Goal: Task Accomplishment & Management: Manage account settings

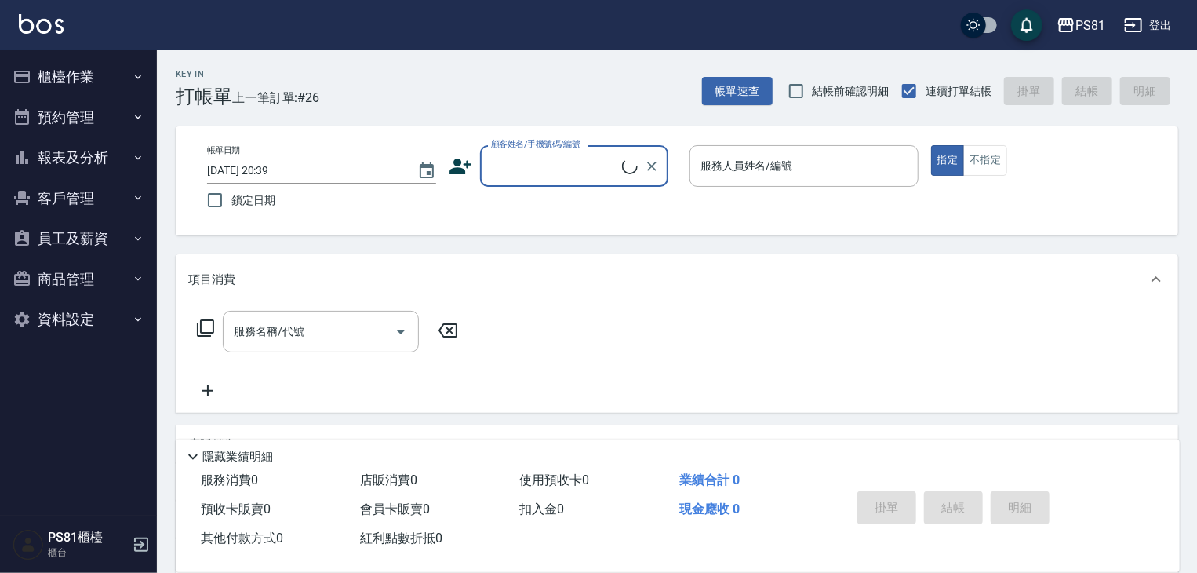
click at [126, 78] on button "櫃檯作業" at bounding box center [78, 76] width 144 height 41
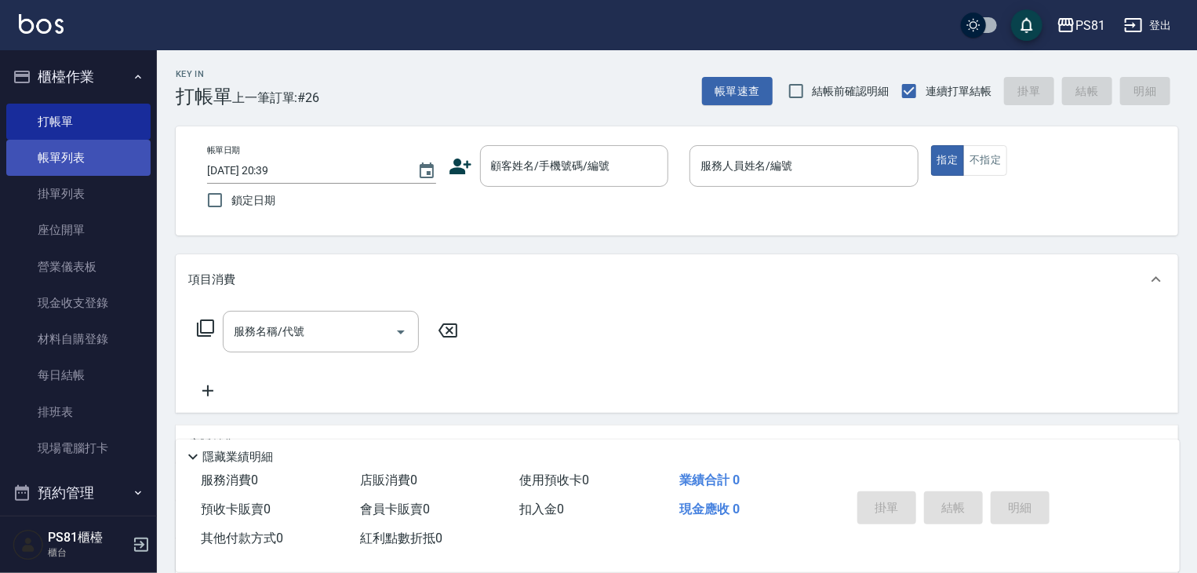
click at [104, 154] on link "帳單列表" at bounding box center [78, 158] width 144 height 36
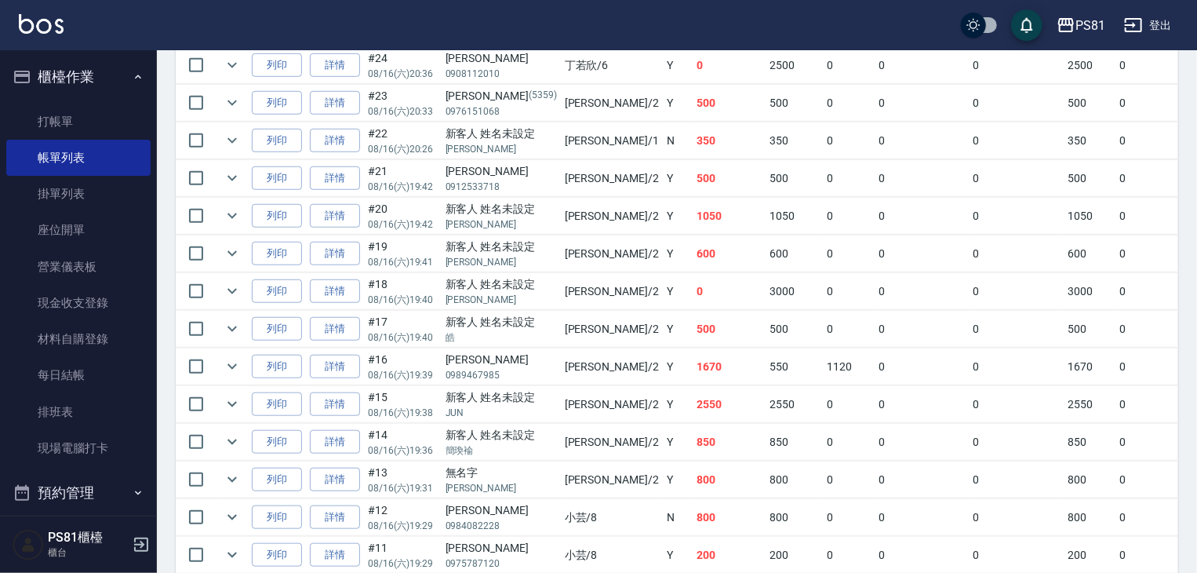
scroll to position [340, 0]
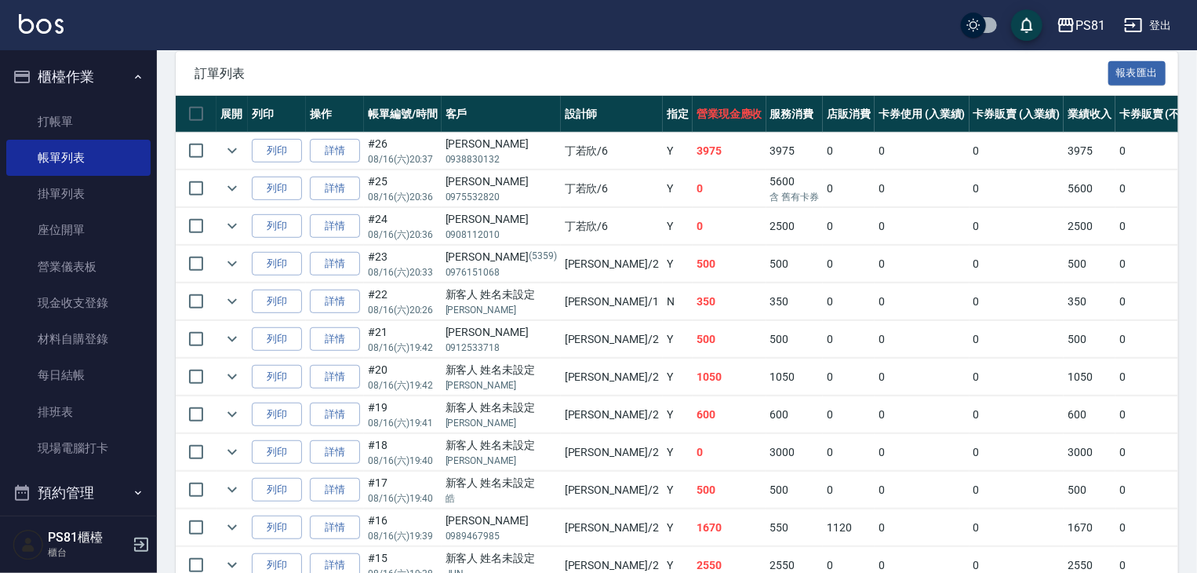
drag, startPoint x: 1199, startPoint y: 305, endPoint x: 384, endPoint y: 118, distance: 836.3
click at [384, 82] on span "訂單列表" at bounding box center [652, 74] width 914 height 16
click at [337, 163] on link "詳情" at bounding box center [335, 151] width 50 height 24
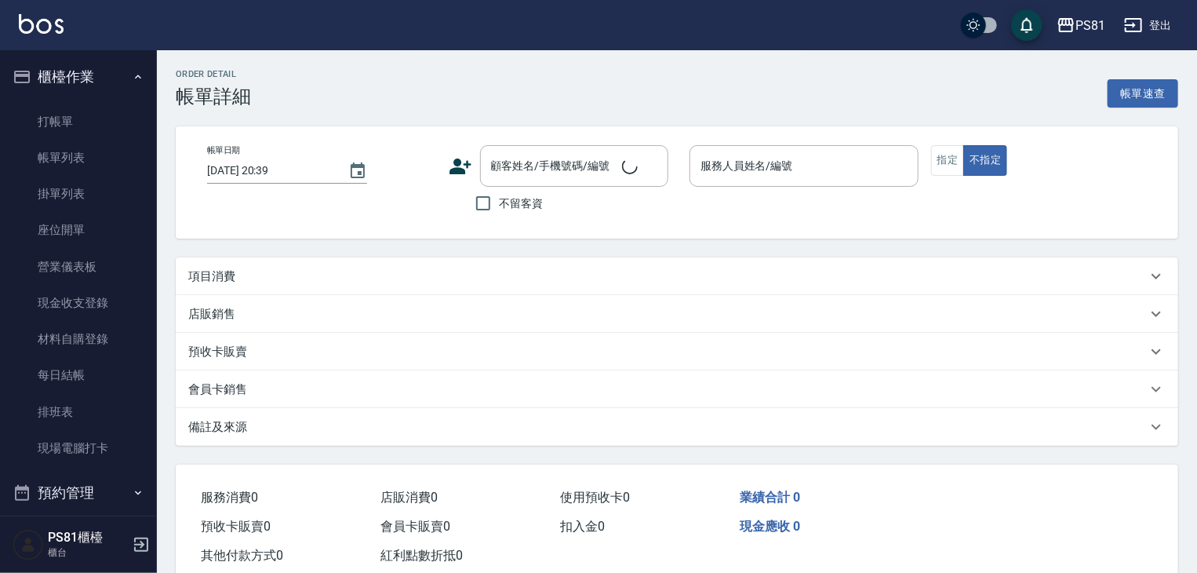
type input "[DATE] 20:37"
type input "[PERSON_NAME]-6"
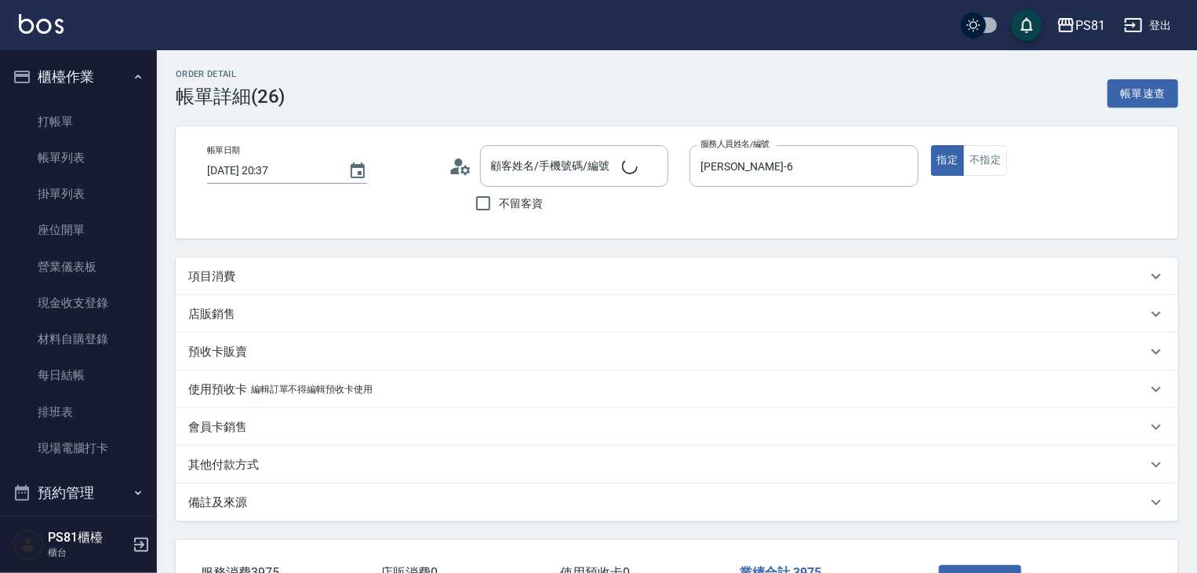
scroll to position [116, 0]
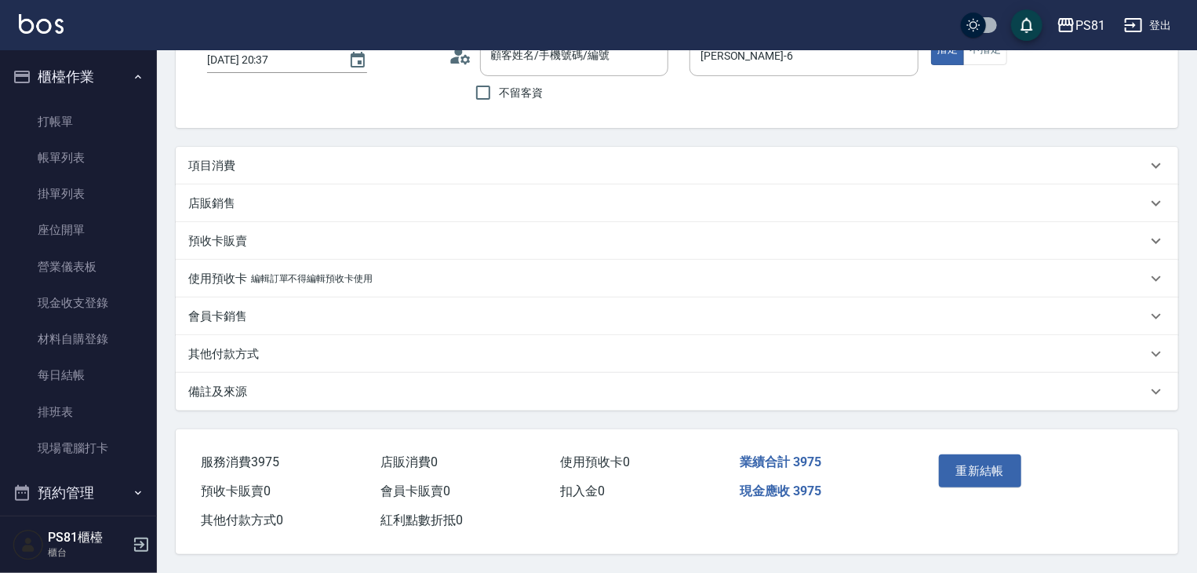
type input "[PERSON_NAME]/0938830132/"
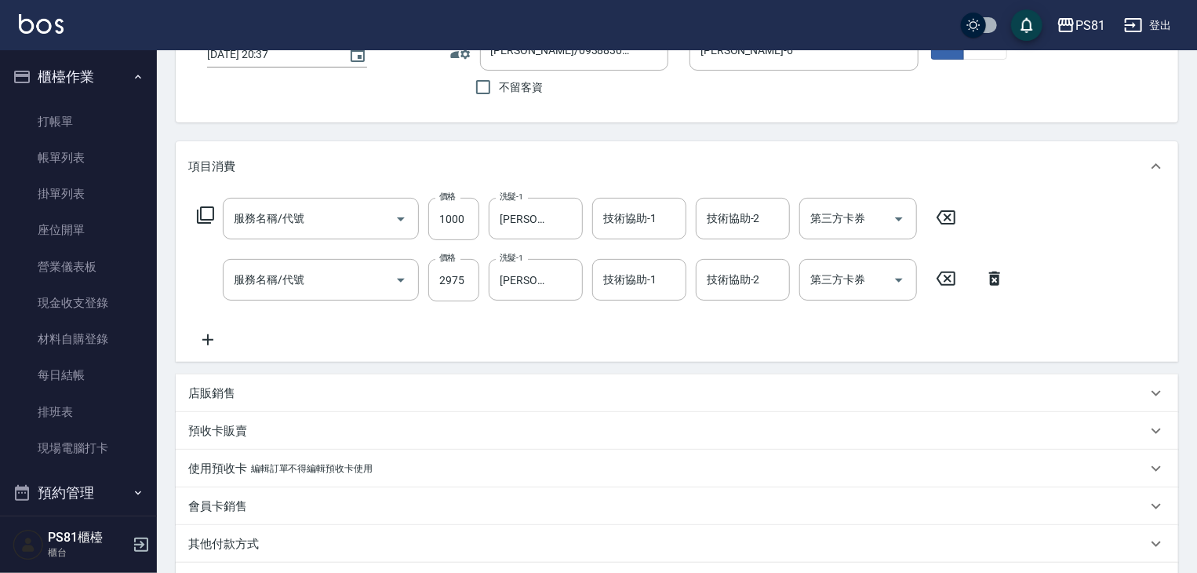
scroll to position [0, 0]
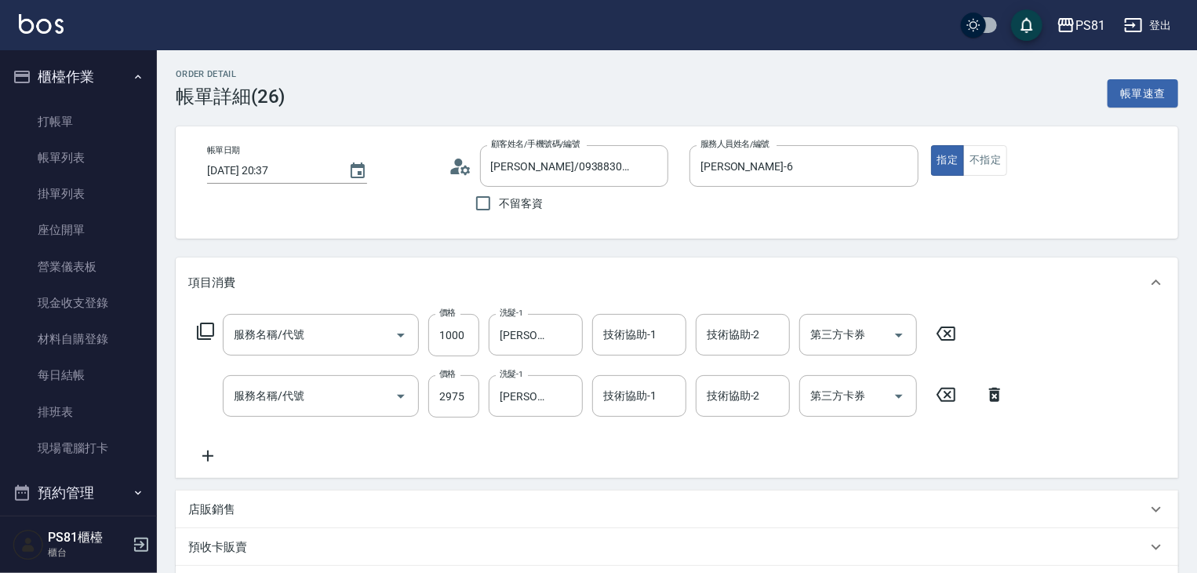
type input "基本離子燙(305)"
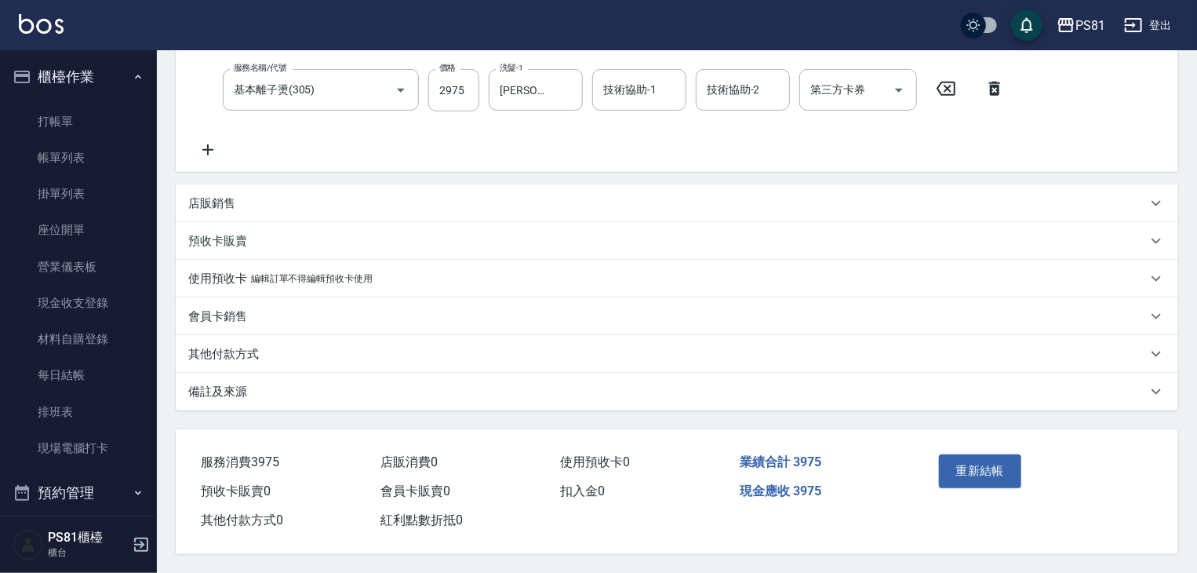
scroll to position [308, 0]
drag, startPoint x: 351, startPoint y: 354, endPoint x: 264, endPoint y: 393, distance: 94.8
click at [350, 355] on div "其他付款方式" at bounding box center [667, 354] width 959 height 16
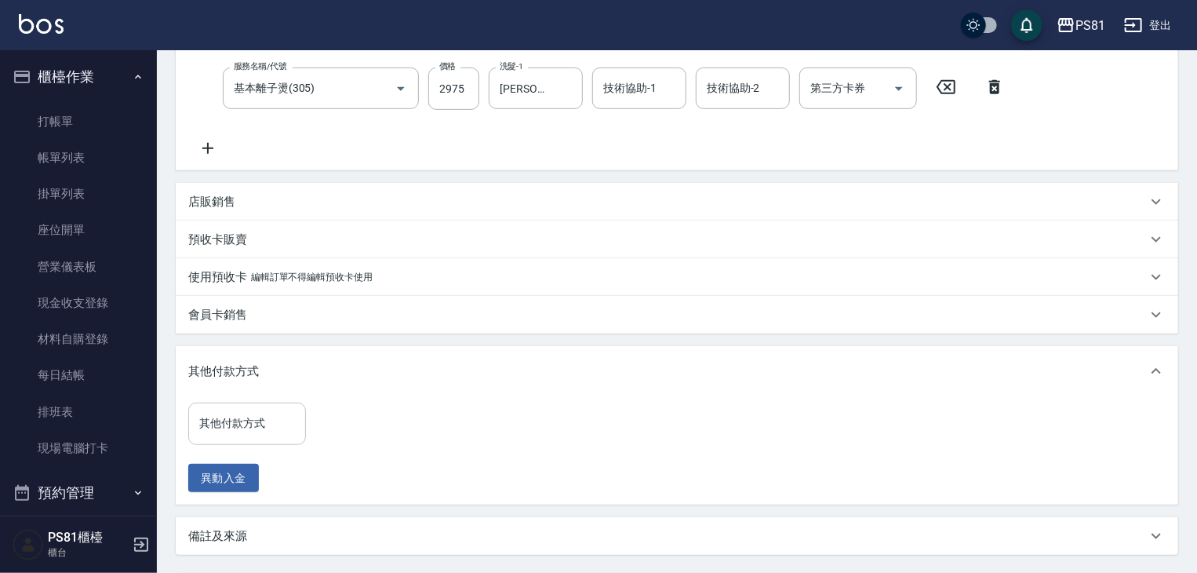
click at [254, 435] on input "其他付款方式" at bounding box center [247, 423] width 104 height 27
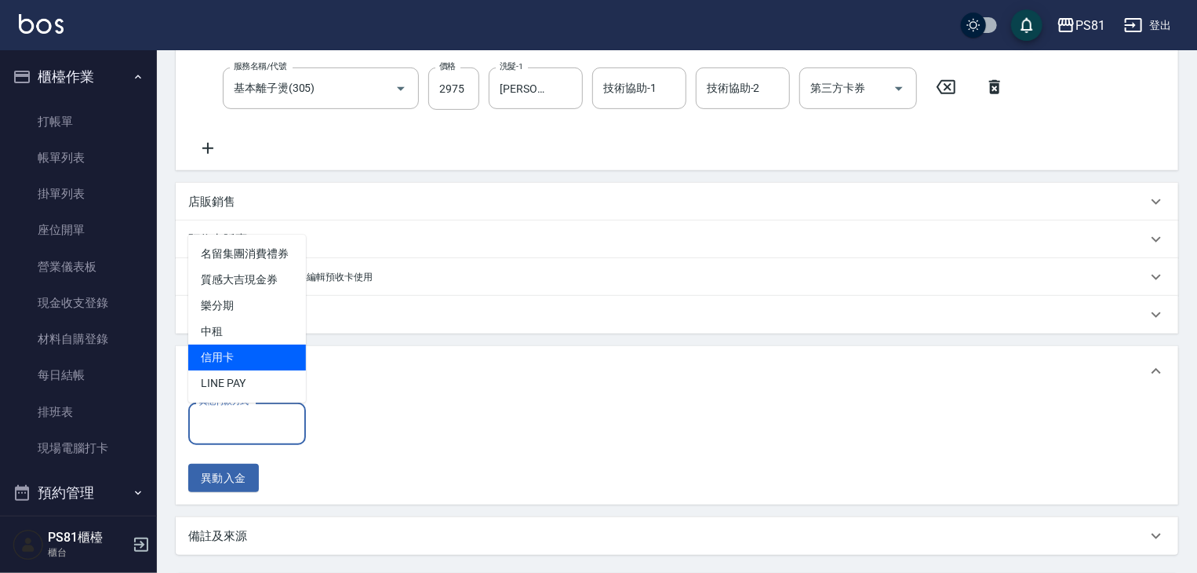
click at [268, 362] on span "信用卡" at bounding box center [247, 357] width 118 height 26
type input "信用卡"
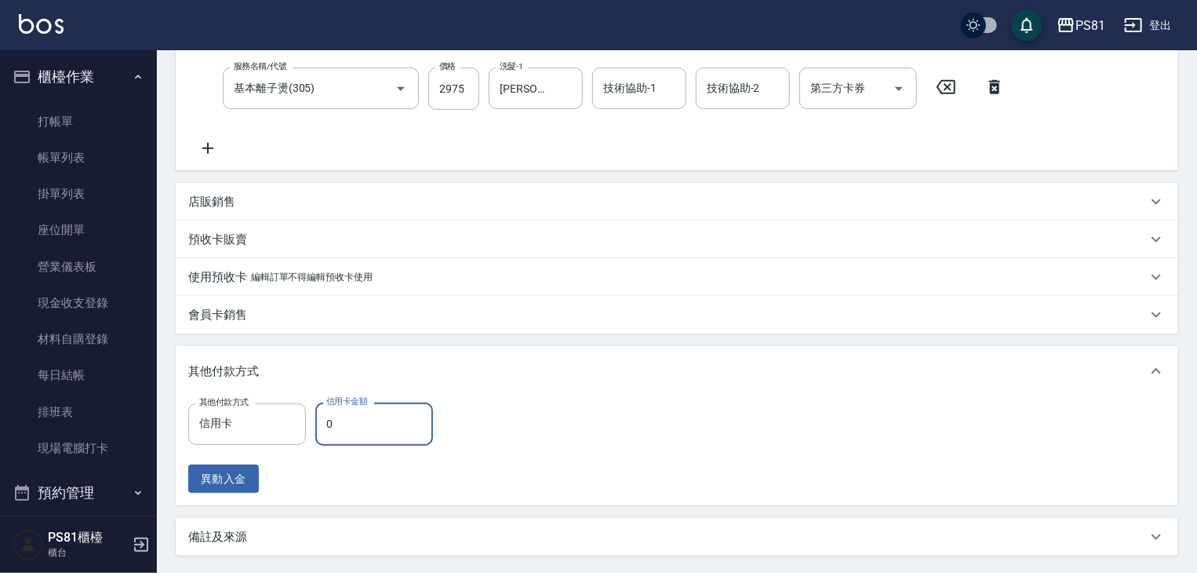
scroll to position [458, 0]
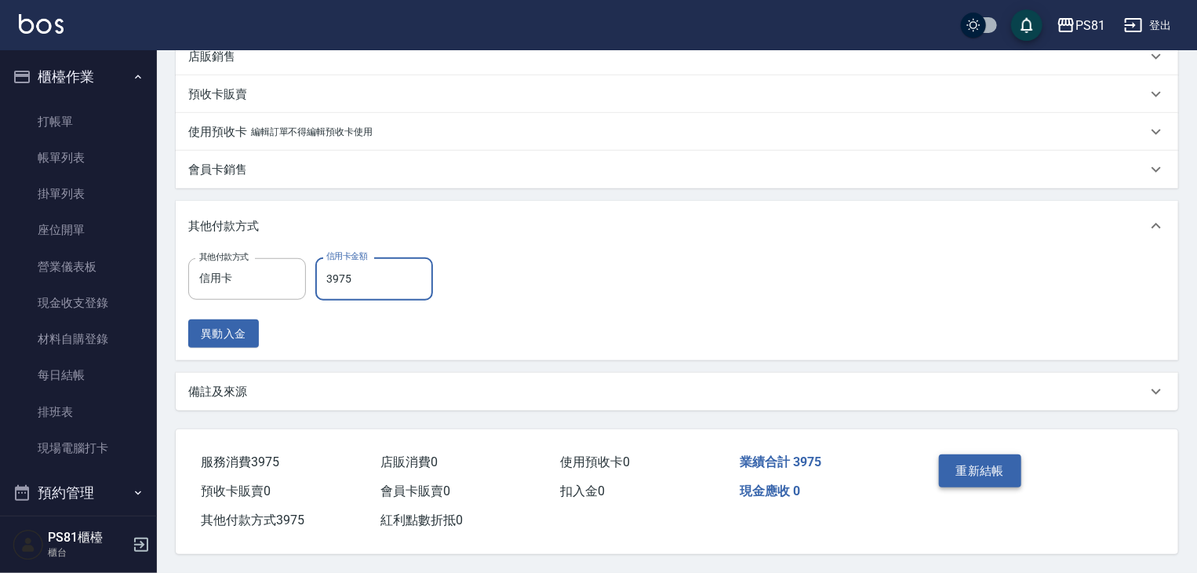
type input "3975"
click at [1007, 475] on button "重新結帳" at bounding box center [980, 470] width 83 height 33
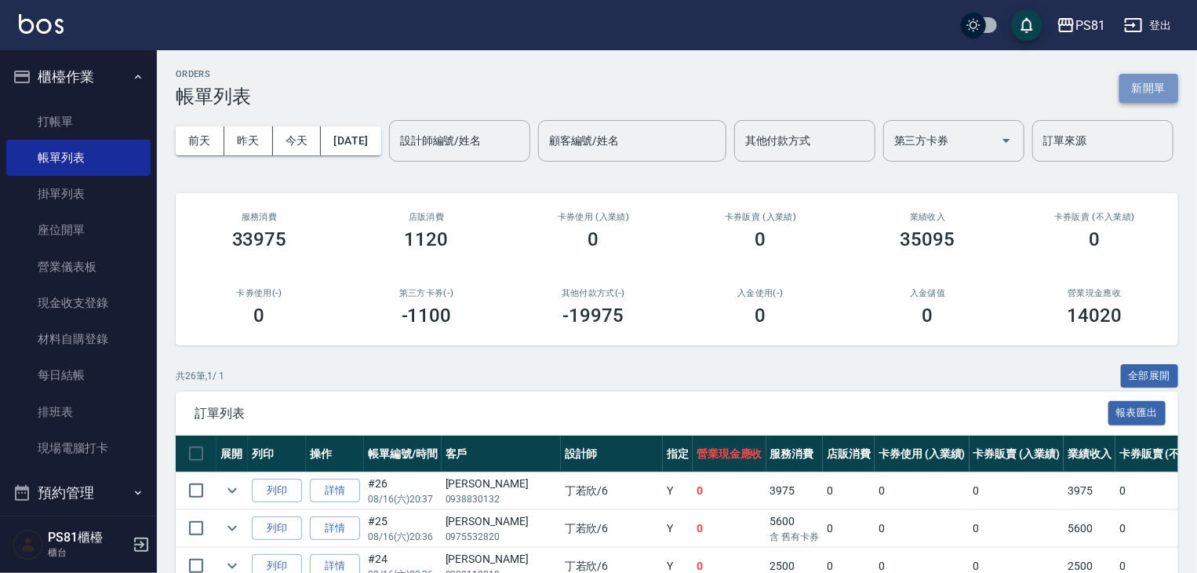
click at [1156, 74] on button "新開單" at bounding box center [1149, 88] width 59 height 29
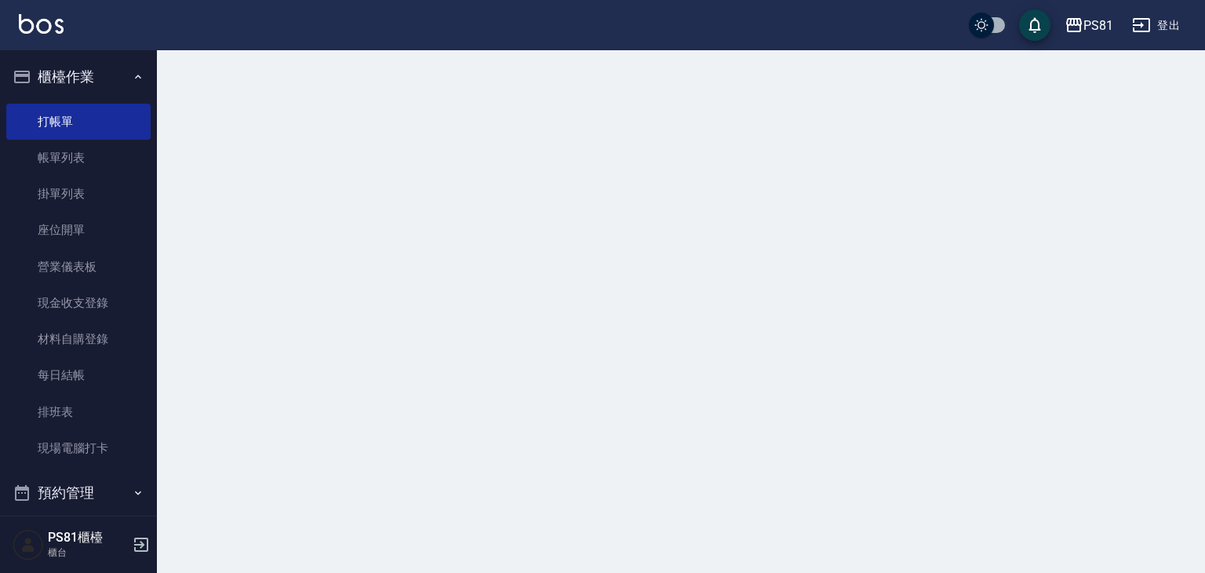
click at [1159, 82] on div at bounding box center [681, 69] width 1048 height 38
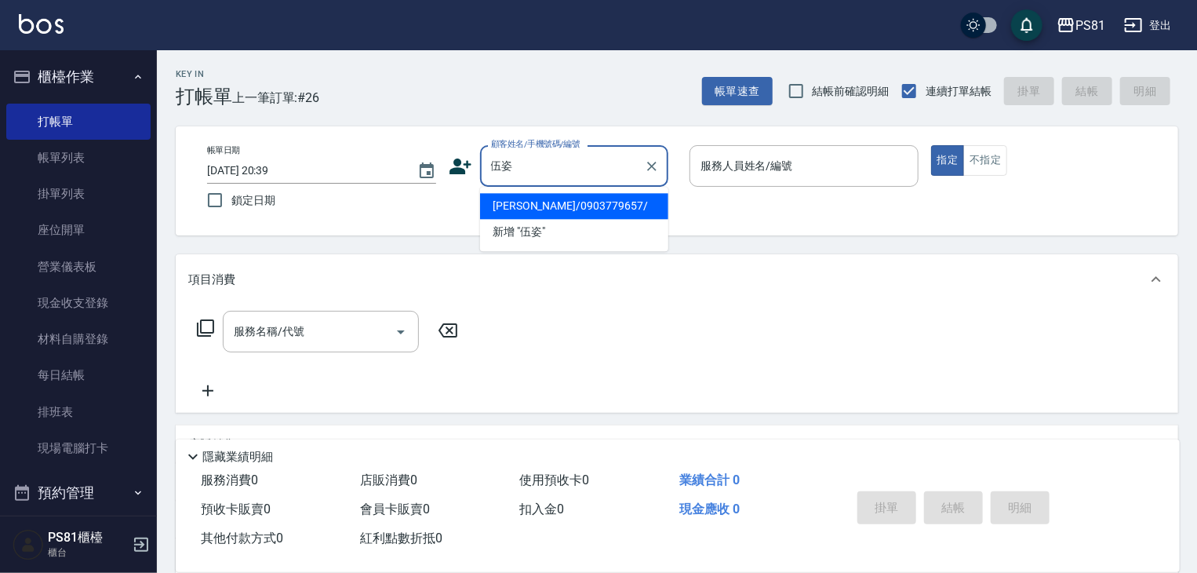
click at [532, 206] on li "[PERSON_NAME]/0903779657/" at bounding box center [574, 206] width 188 height 26
type input "[PERSON_NAME]/0903779657/"
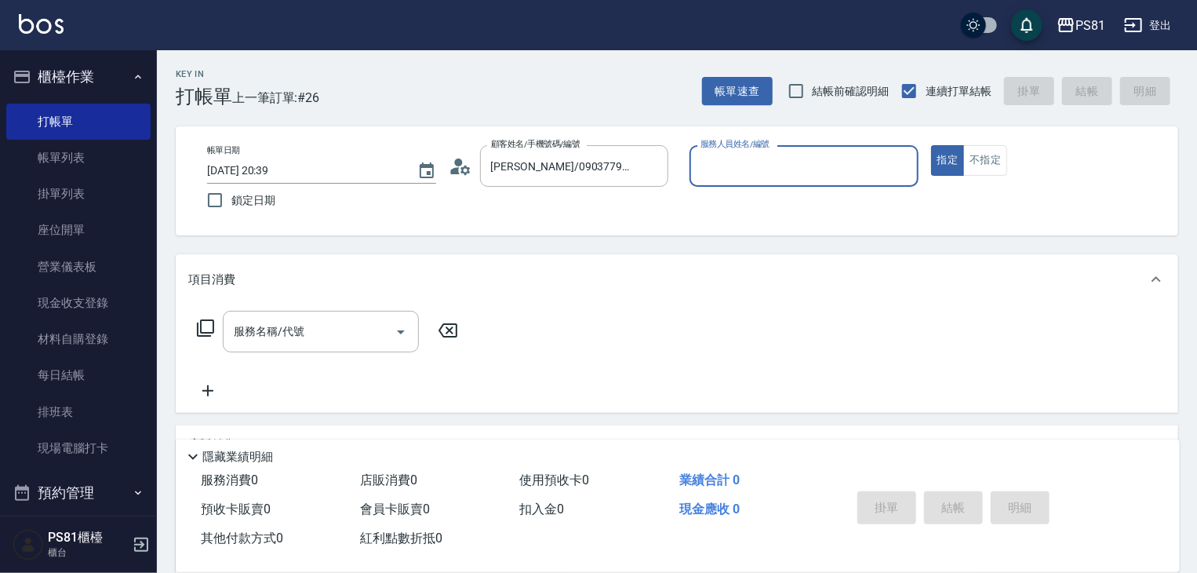
type input "[PERSON_NAME]-6"
click at [931, 145] on button "指定" at bounding box center [948, 160] width 34 height 31
type button "true"
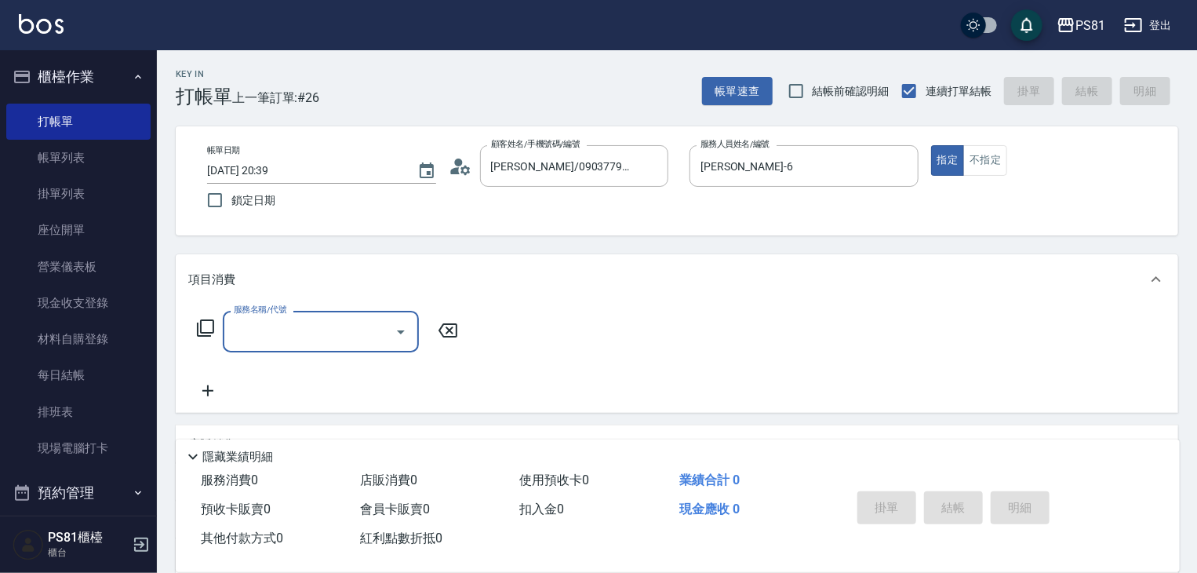
type input "5"
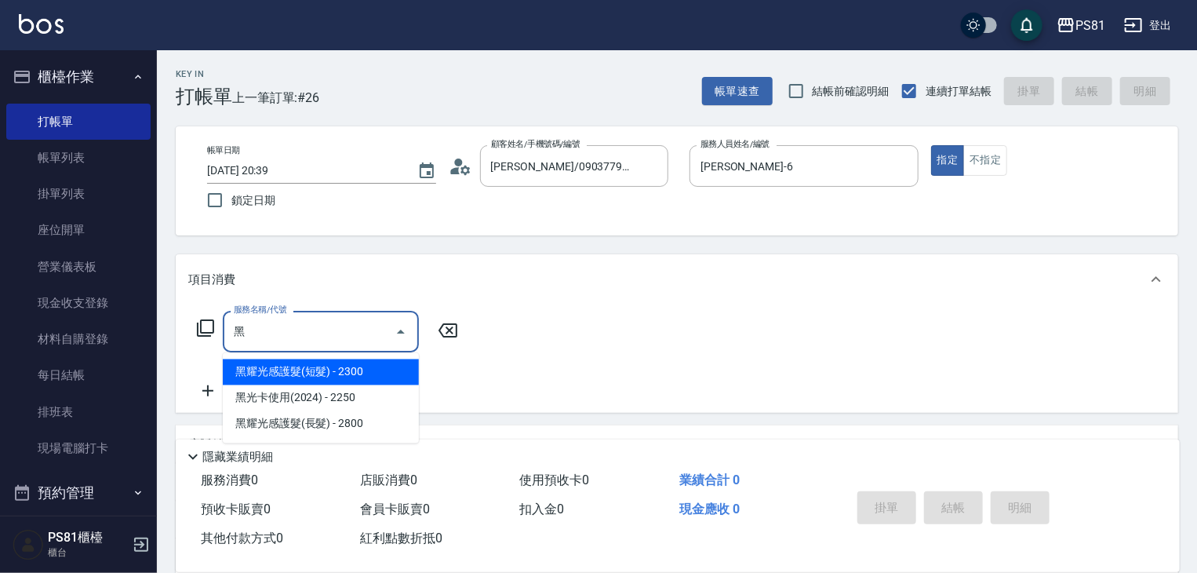
click at [312, 424] on span "黑耀光感護髮(長髮) - 2800" at bounding box center [321, 424] width 196 height 26
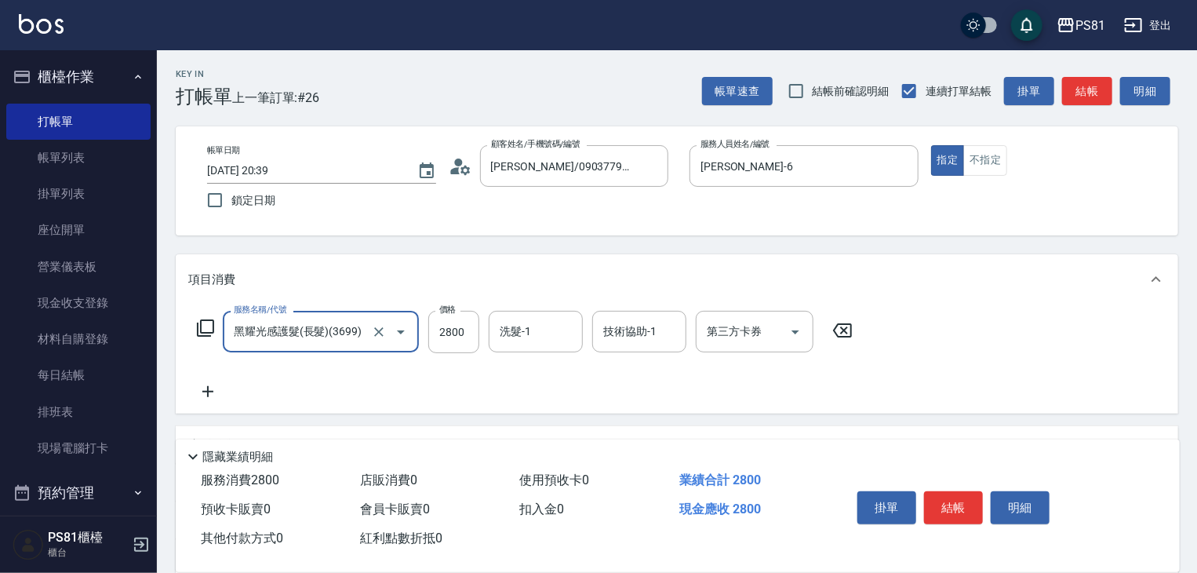
type input "黑耀光感護髮(長髮)(3699)"
type input "."
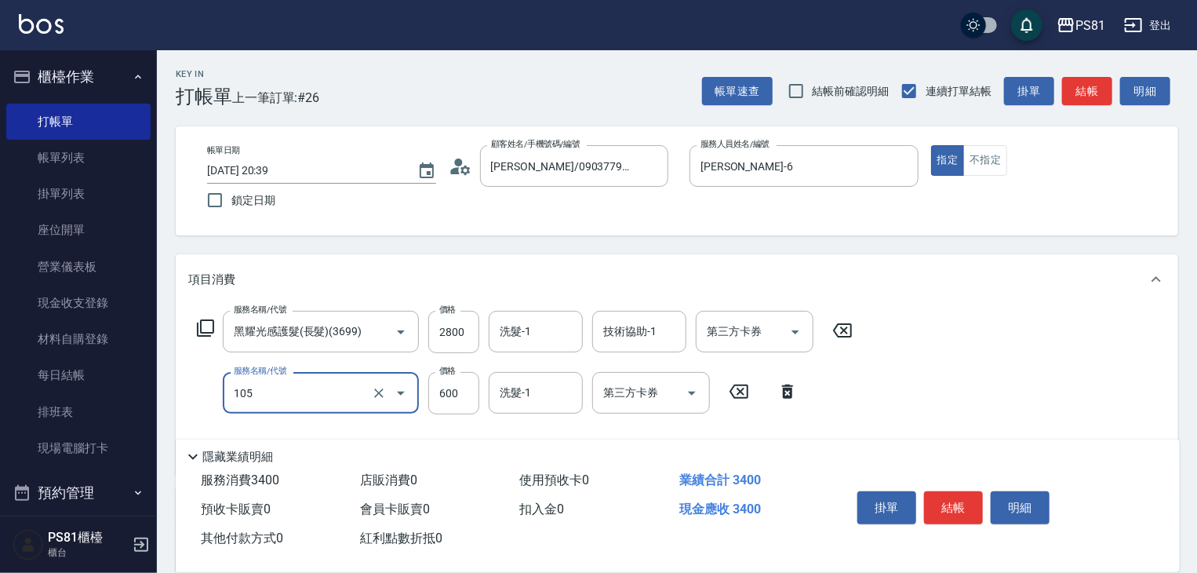
type input "A級洗剪600(105)"
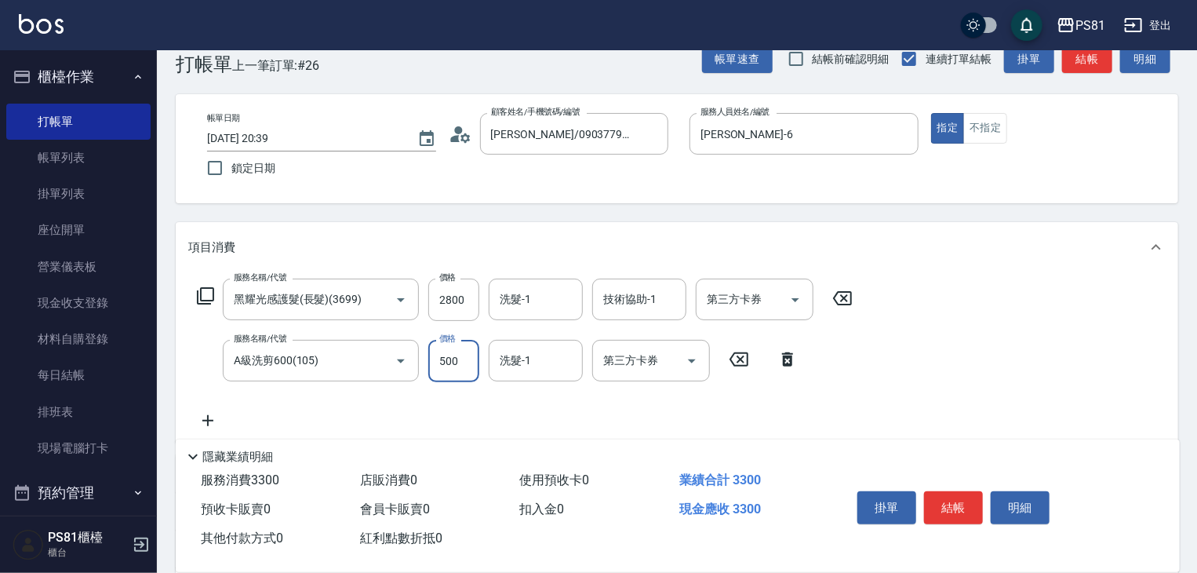
scroll to position [252, 0]
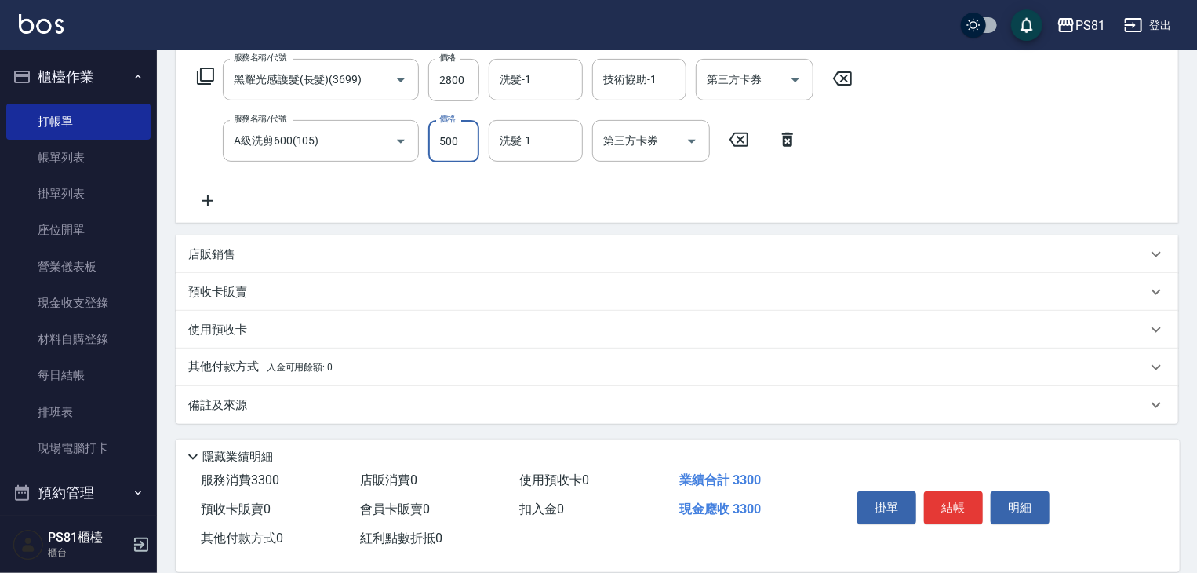
type input "500"
click at [380, 352] on div "其他付款方式 入金可用餘額: 0" at bounding box center [677, 367] width 1003 height 38
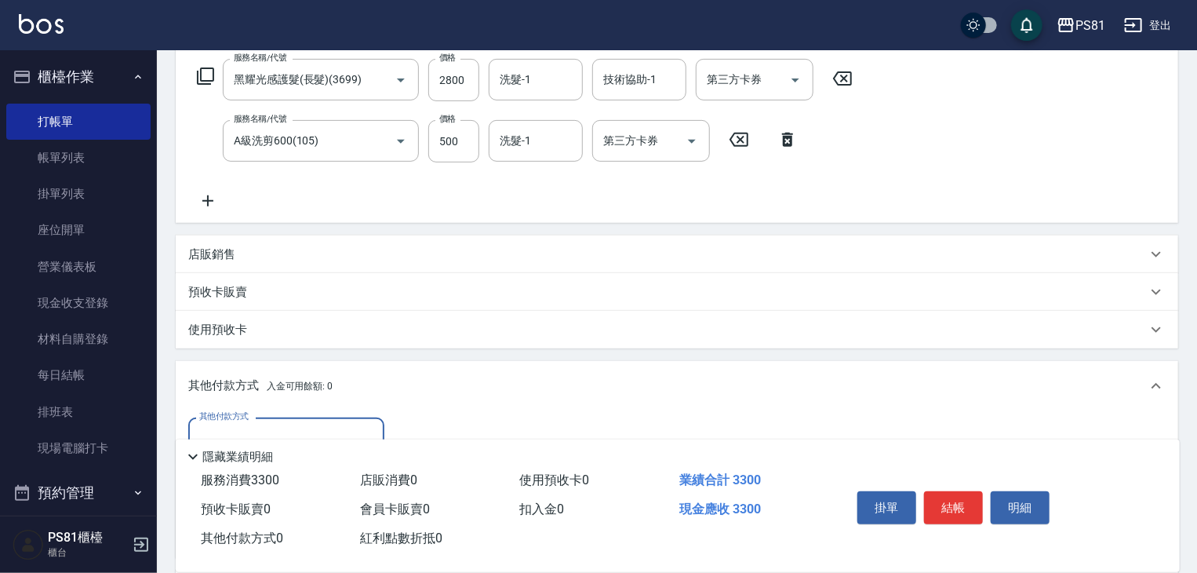
scroll to position [0, 0]
click at [251, 423] on div "其他付款方式" at bounding box center [286, 438] width 196 height 42
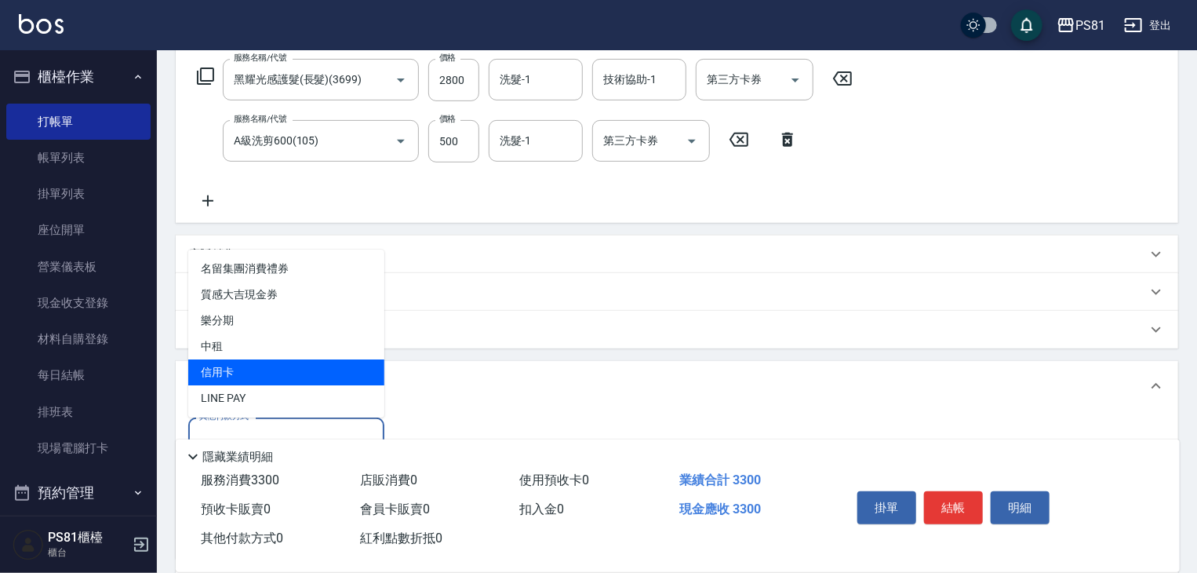
click at [254, 375] on span "信用卡" at bounding box center [286, 372] width 196 height 26
type input "信用卡"
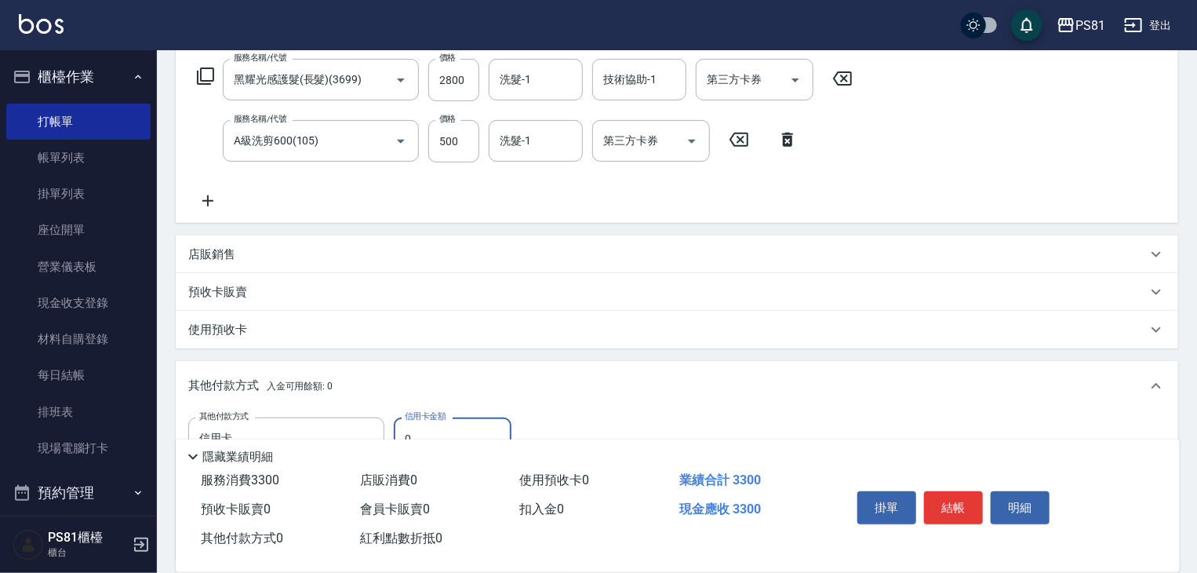
click at [454, 427] on input "0" at bounding box center [453, 438] width 118 height 42
click at [450, 427] on input "0" at bounding box center [453, 438] width 118 height 42
type input "3300"
click at [951, 509] on button "結帳" at bounding box center [953, 507] width 59 height 33
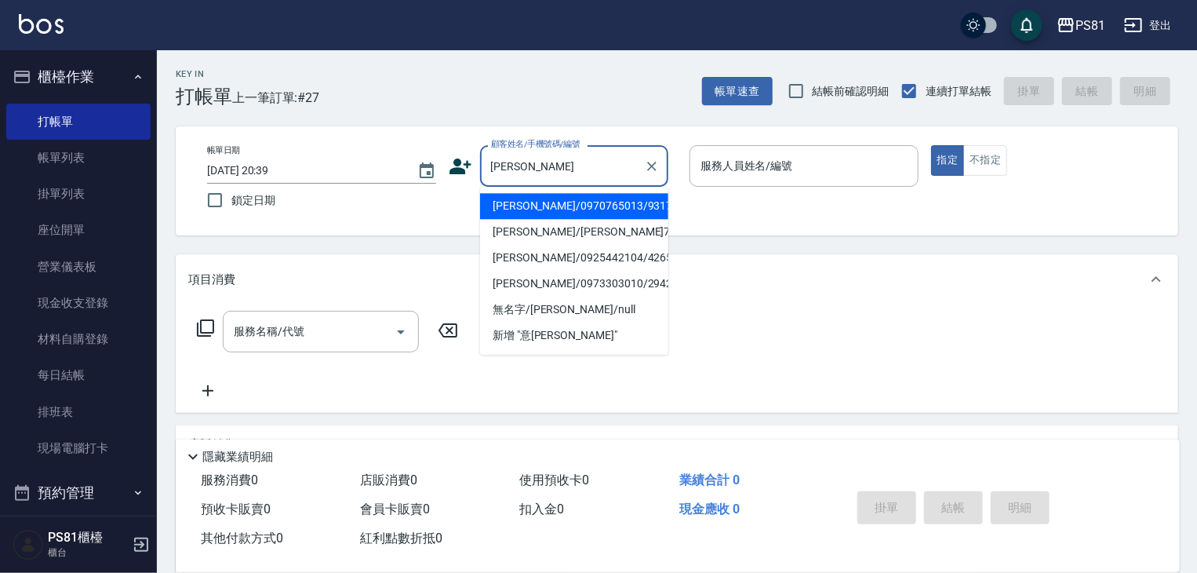
click at [588, 213] on li "[PERSON_NAME]/0970765013/9317" at bounding box center [574, 206] width 188 height 26
type input "[PERSON_NAME]/0970765013/9317"
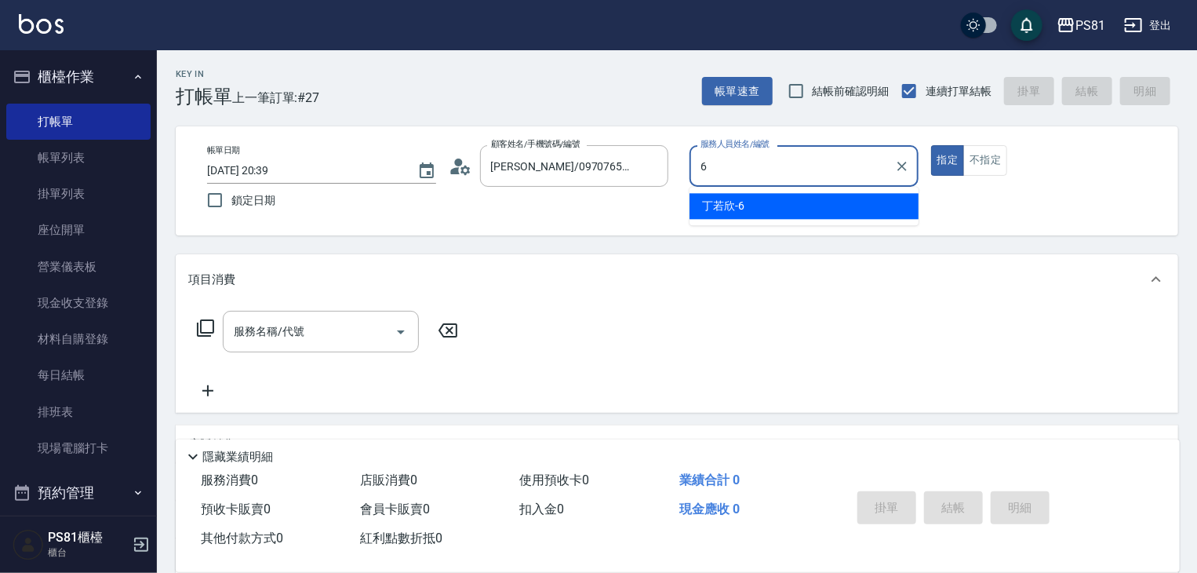
type input "[PERSON_NAME]-6"
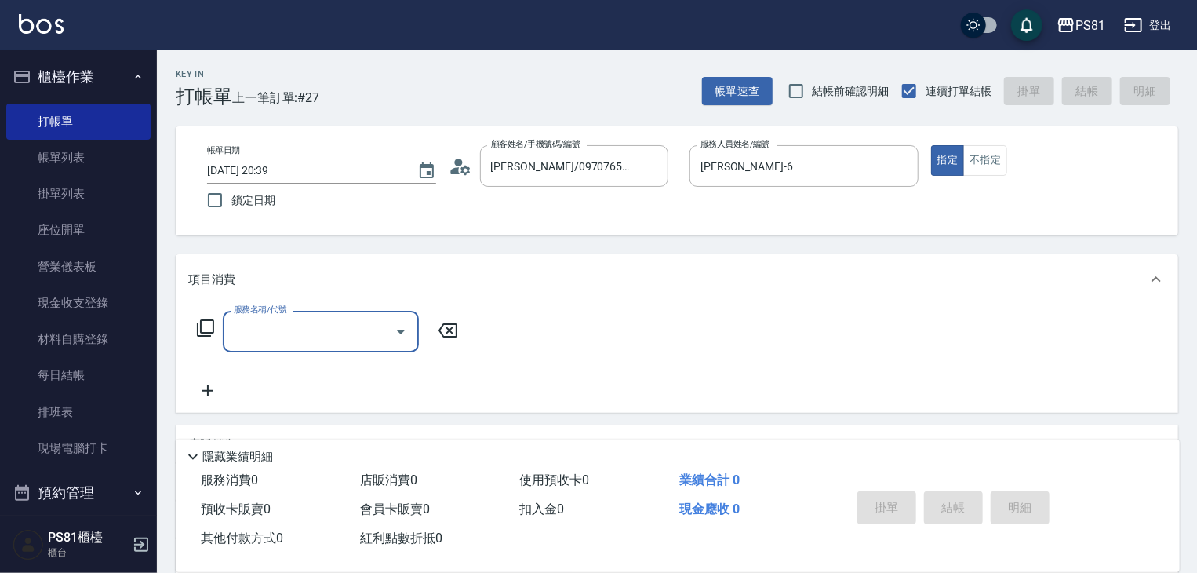
click at [297, 340] on input "服務名稱/代號" at bounding box center [309, 331] width 158 height 27
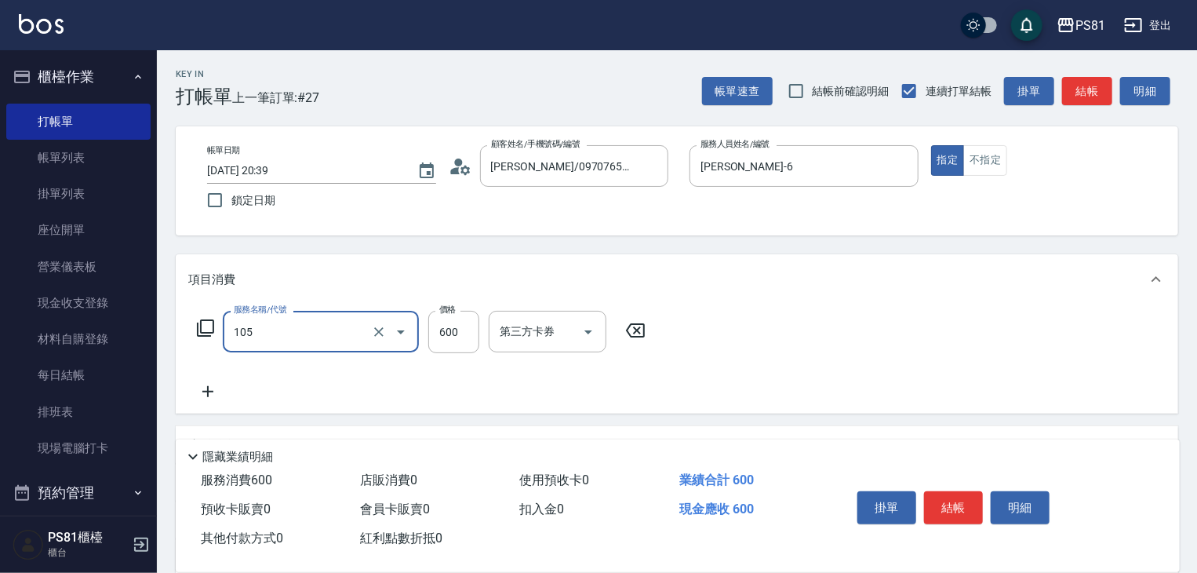
type input "A級洗剪600(105)"
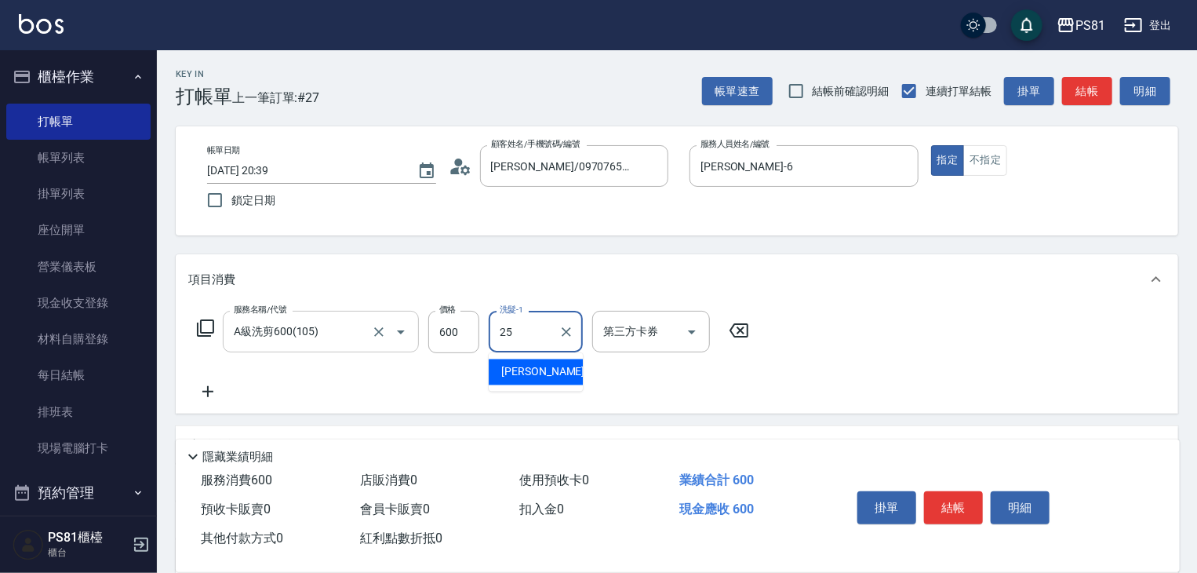
type input "[PERSON_NAME]-25"
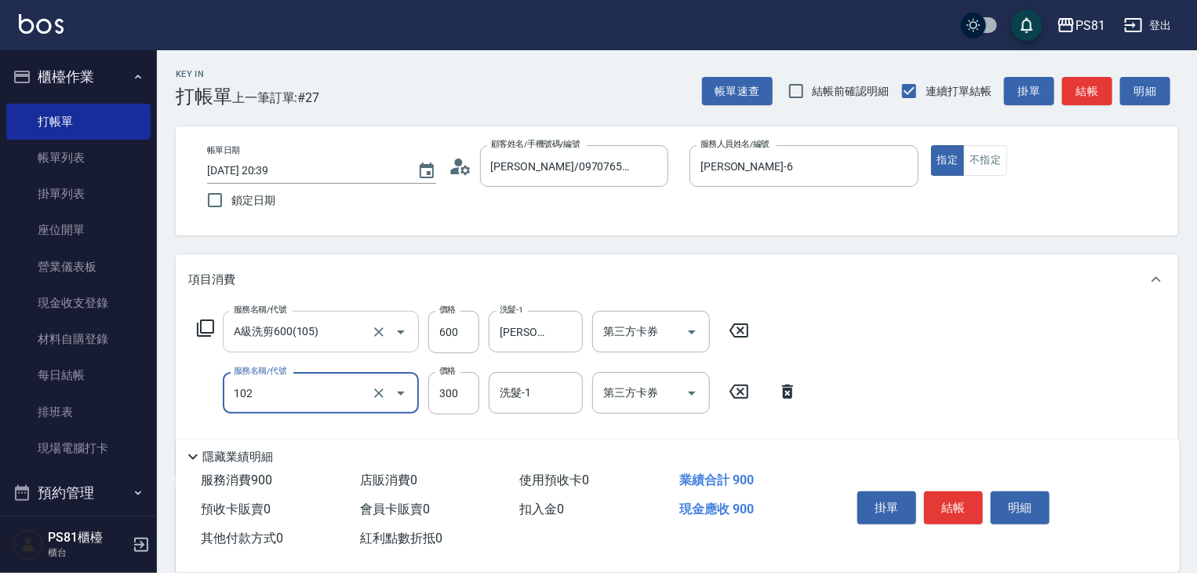
type input "保濕洗(102)"
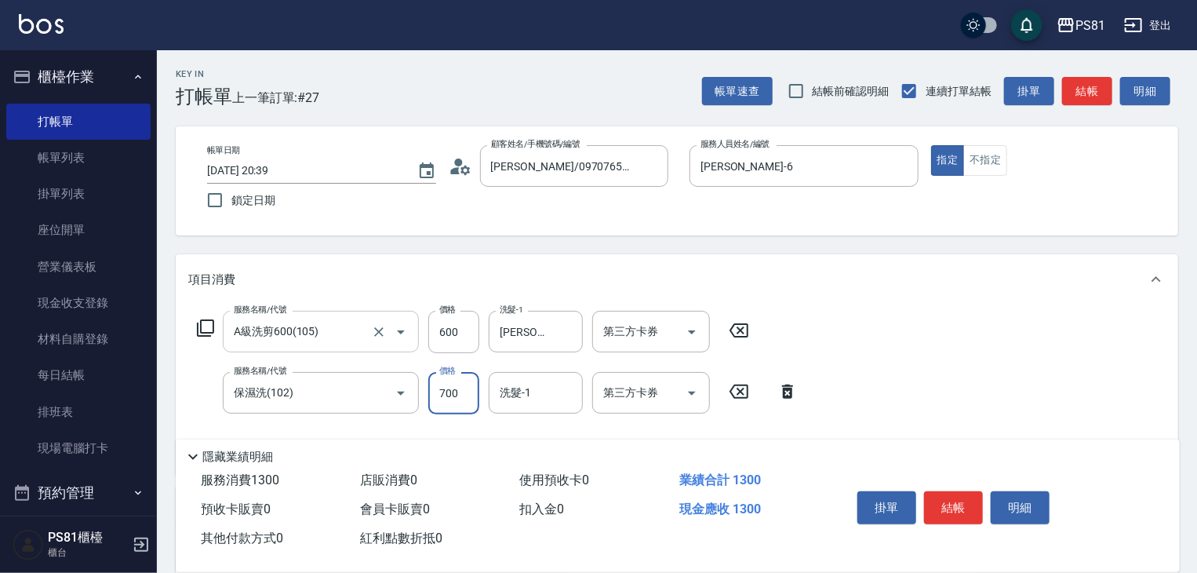
type input "700"
type input "[PERSON_NAME]-25"
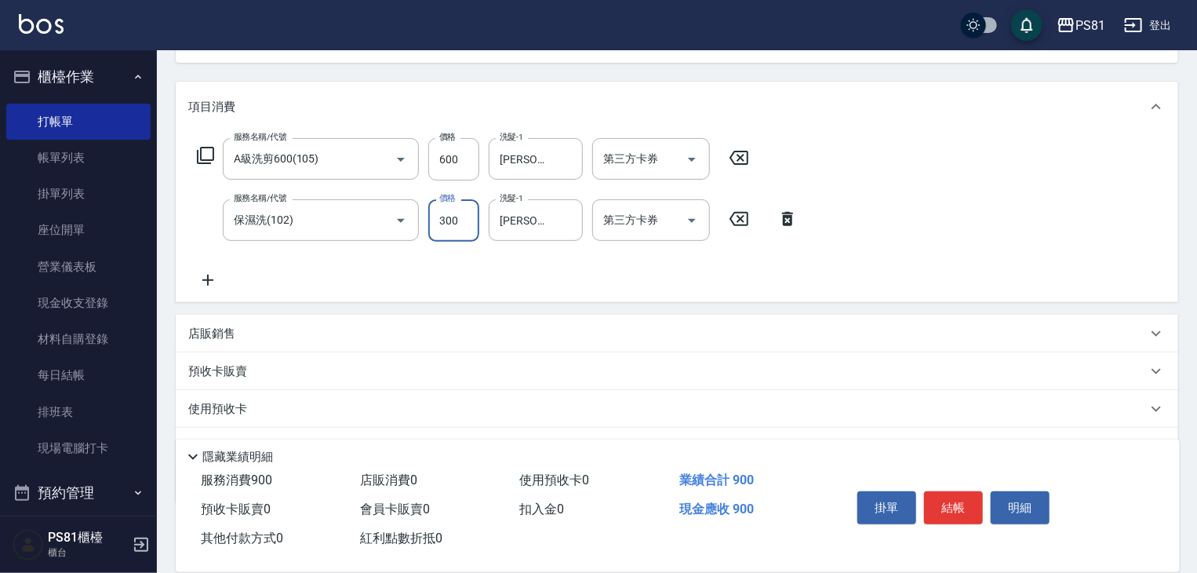
scroll to position [224, 0]
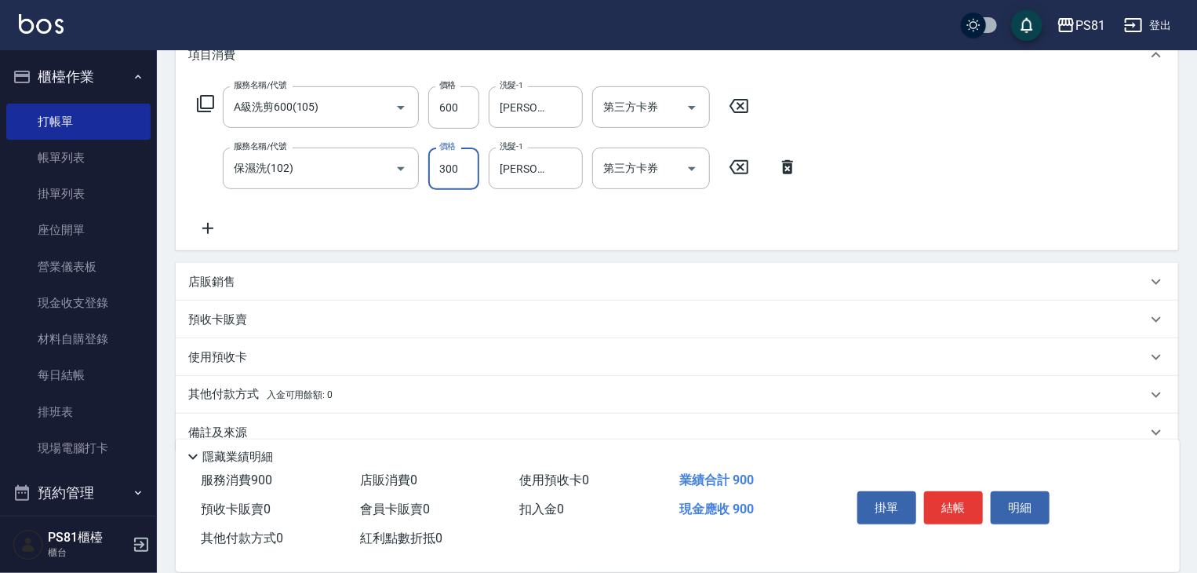
type input "300"
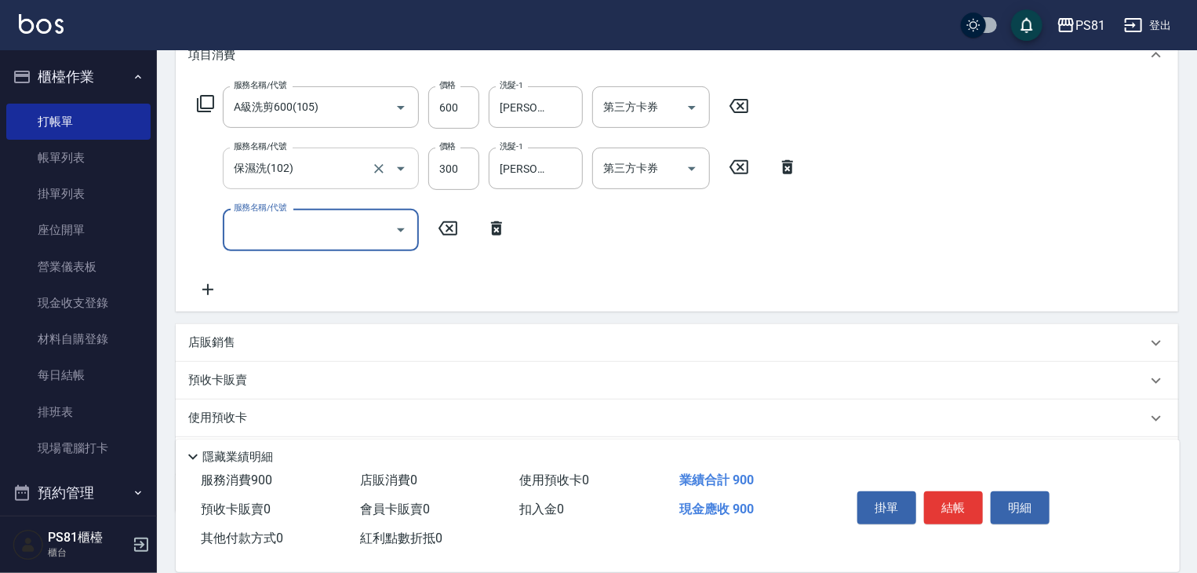
click at [276, 166] on input "保濕洗(102)" at bounding box center [299, 168] width 138 height 27
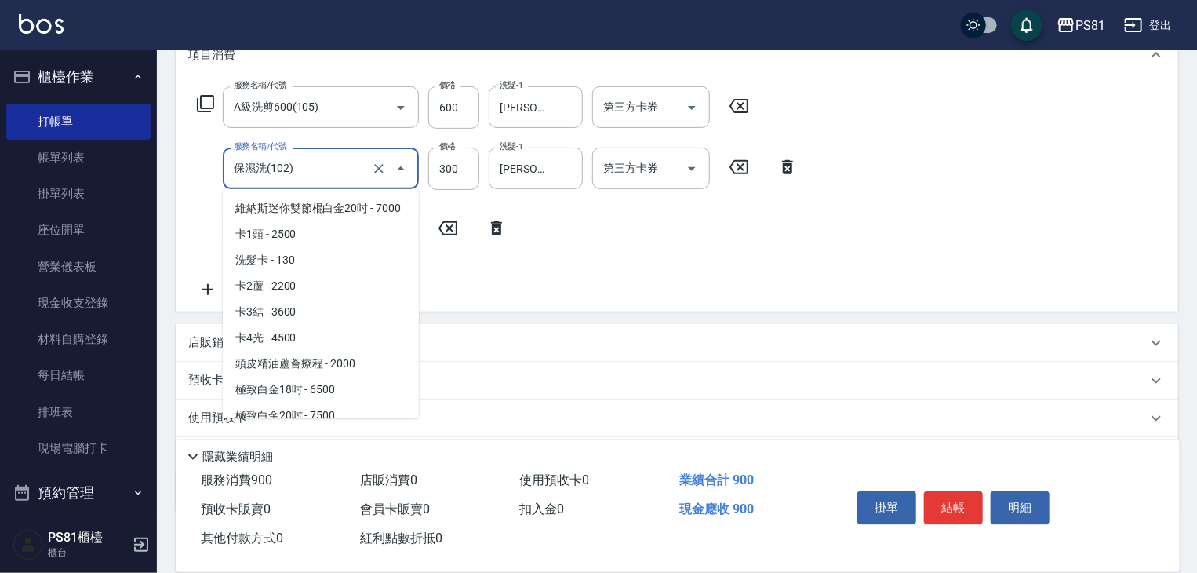
scroll to position [104, 0]
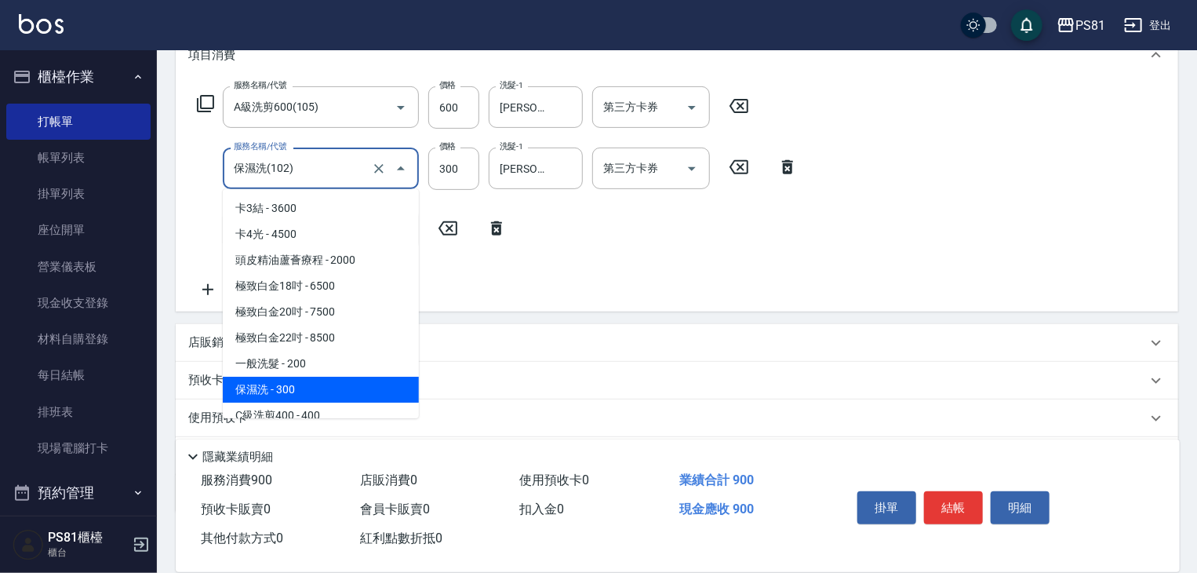
click at [276, 166] on input "保濕洗(102)" at bounding box center [299, 168] width 138 height 27
click at [272, 164] on input "保濕洗(102)" at bounding box center [299, 168] width 138 height 27
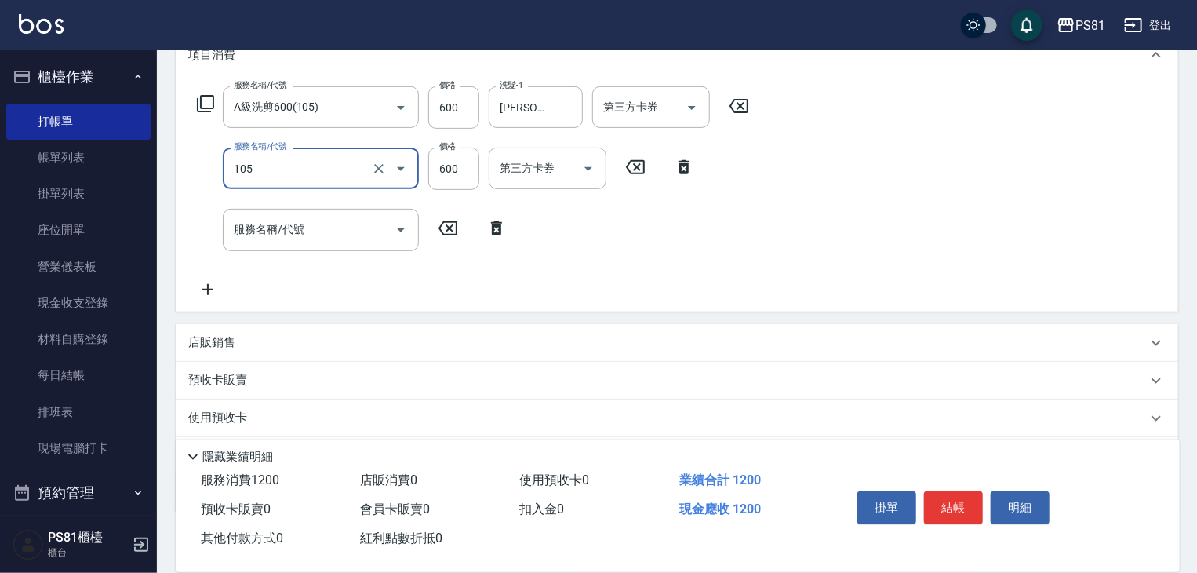
type input "A級洗剪600(105)"
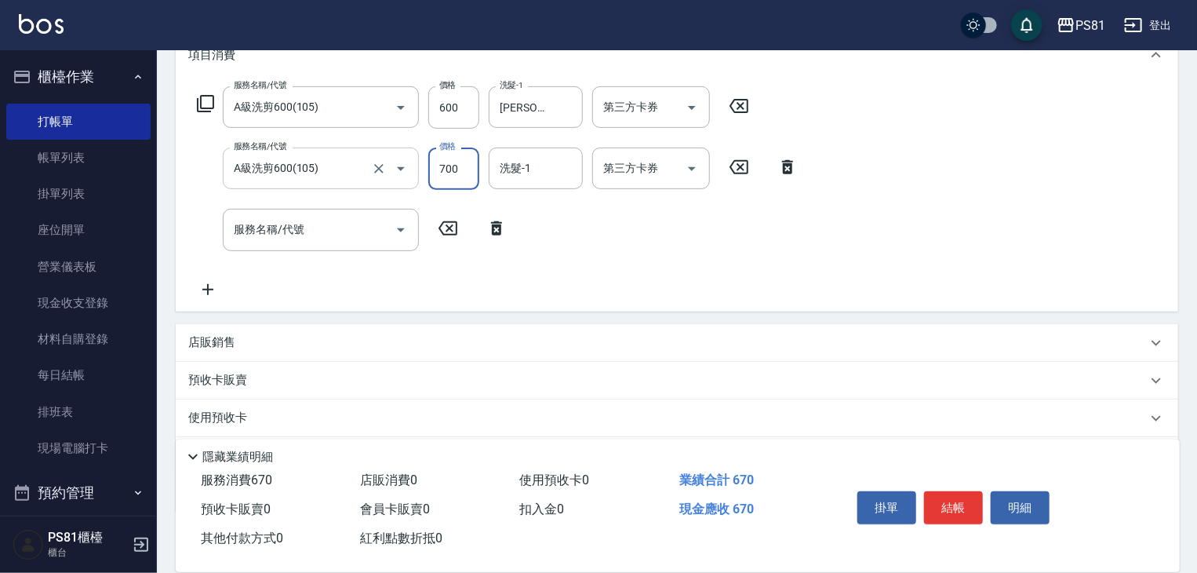
type input "700"
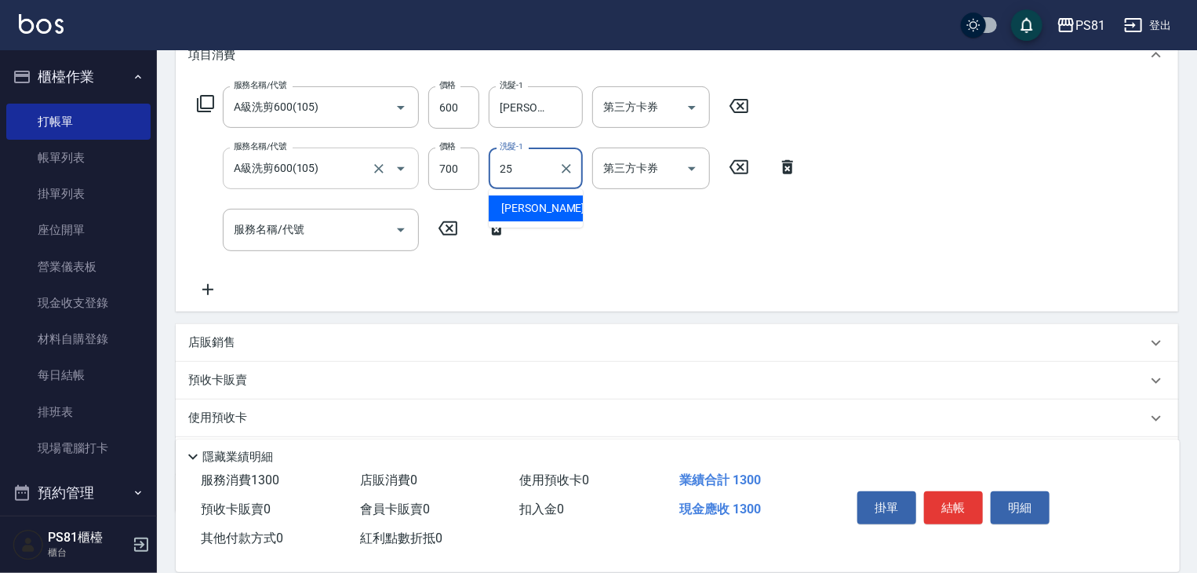
type input "[PERSON_NAME]-25"
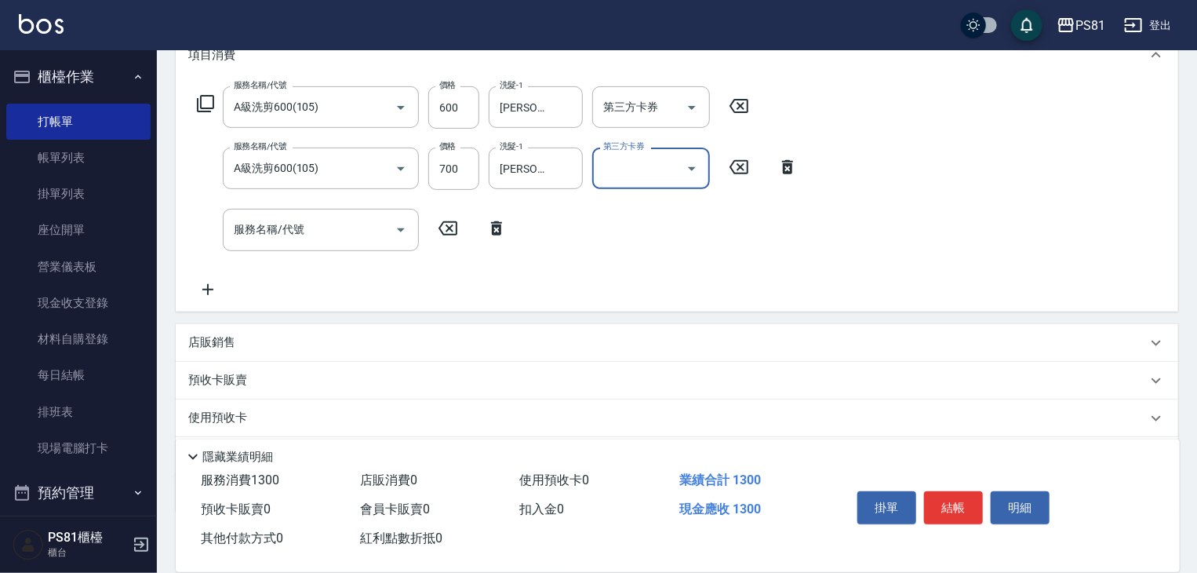
scroll to position [313, 0]
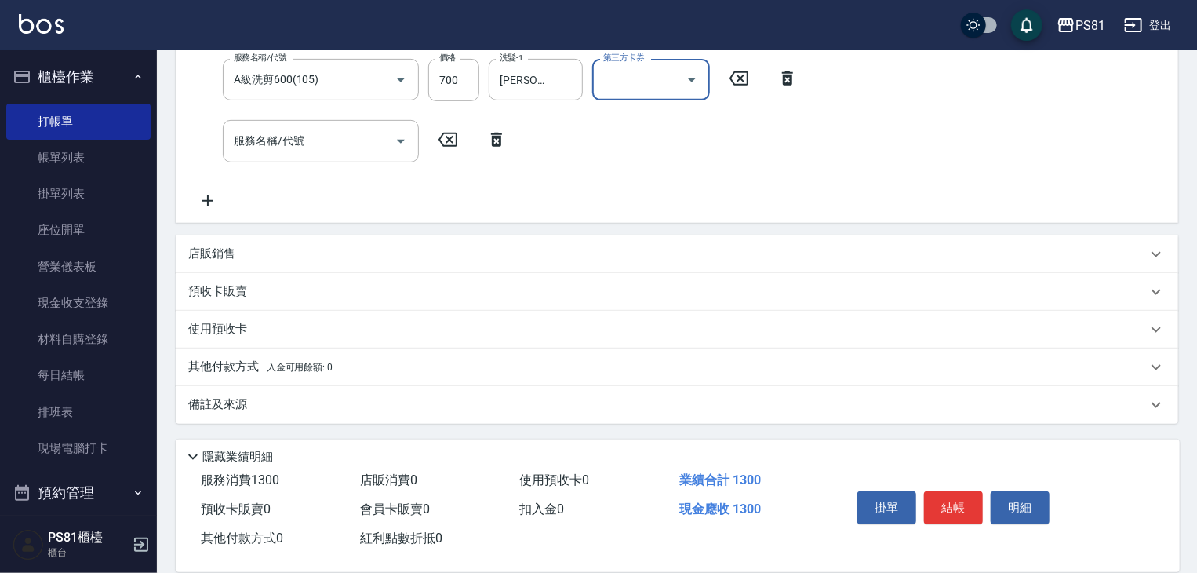
click at [345, 355] on div "其他付款方式 入金可用餘額: 0" at bounding box center [677, 367] width 1003 height 38
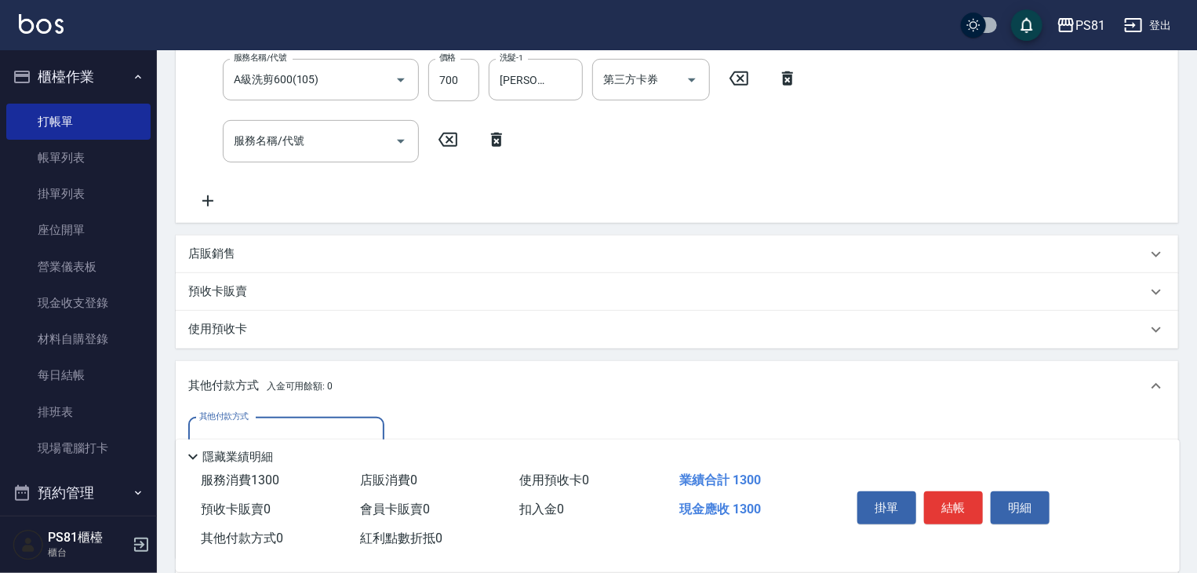
scroll to position [0, 0]
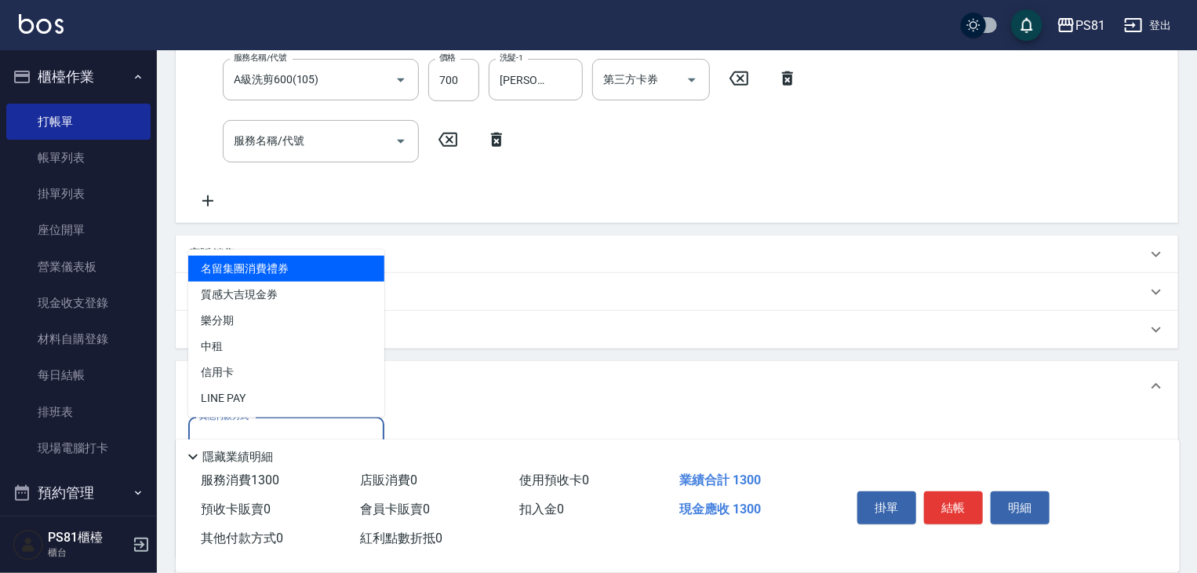
click at [267, 428] on input "其他付款方式" at bounding box center [286, 437] width 182 height 27
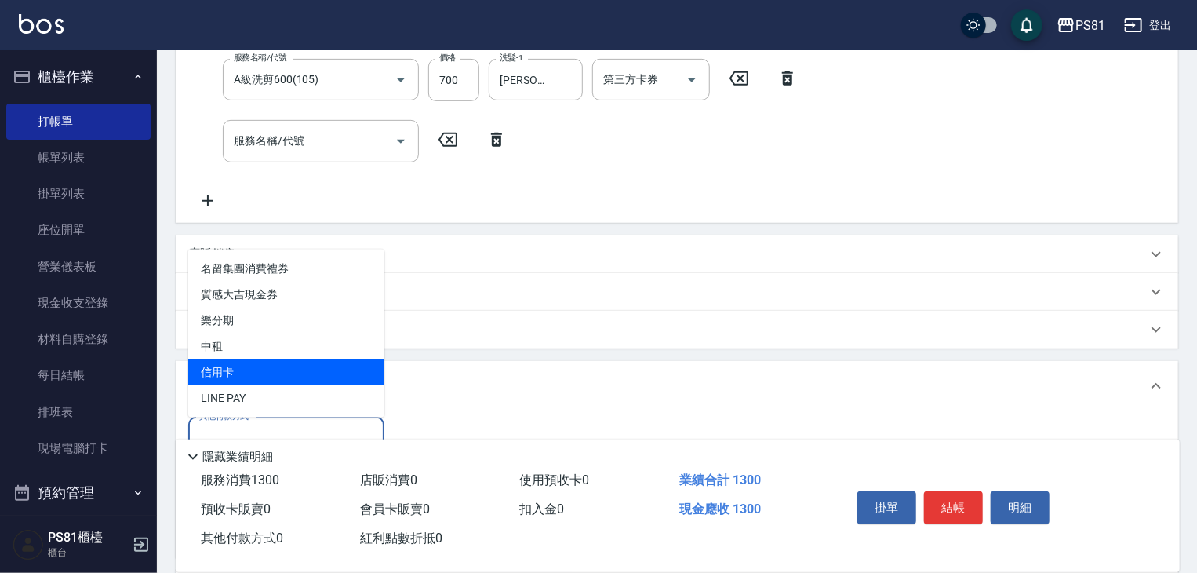
click at [258, 374] on span "信用卡" at bounding box center [286, 372] width 196 height 26
type input "信用卡"
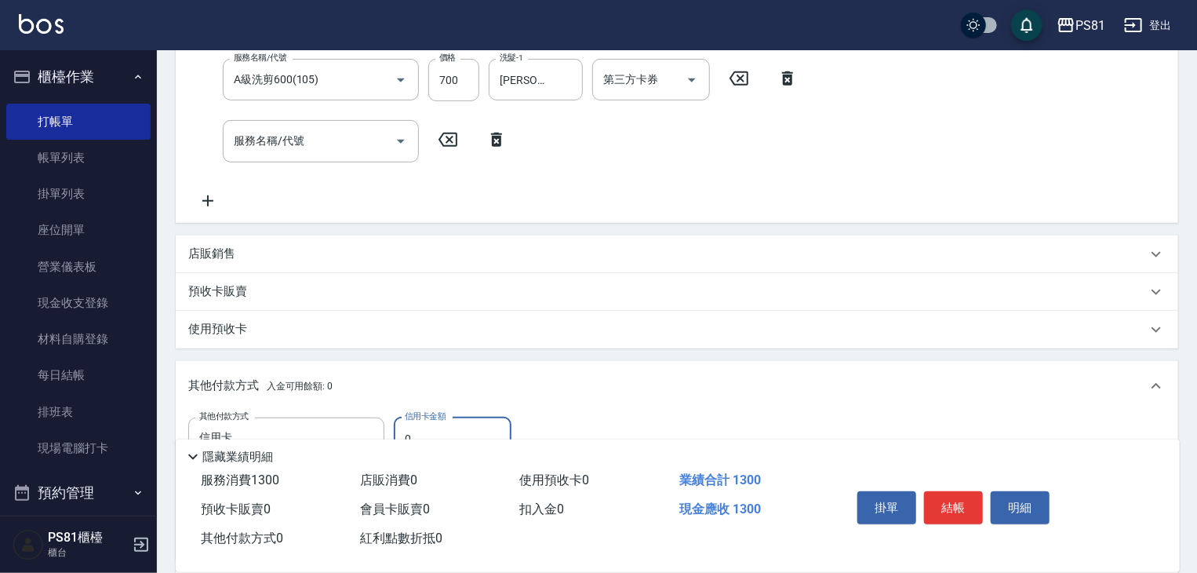
click at [459, 430] on input "0" at bounding box center [453, 438] width 118 height 42
drag, startPoint x: 459, startPoint y: 430, endPoint x: 449, endPoint y: 430, distance: 10.2
click at [449, 430] on input "0" at bounding box center [453, 438] width 118 height 42
type input "1300"
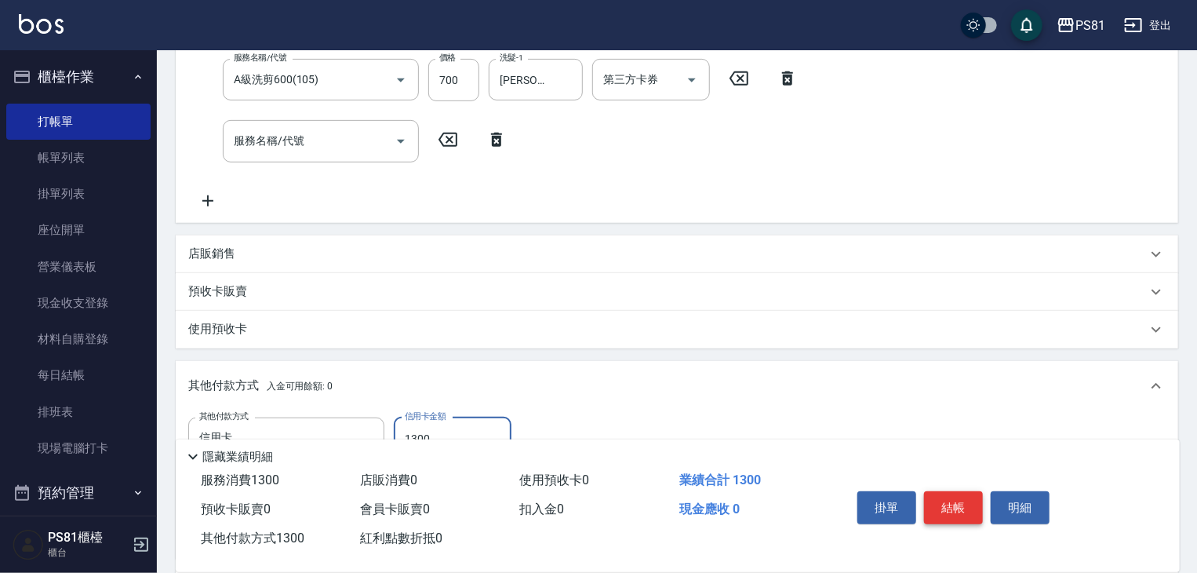
click at [951, 507] on button "結帳" at bounding box center [953, 507] width 59 height 33
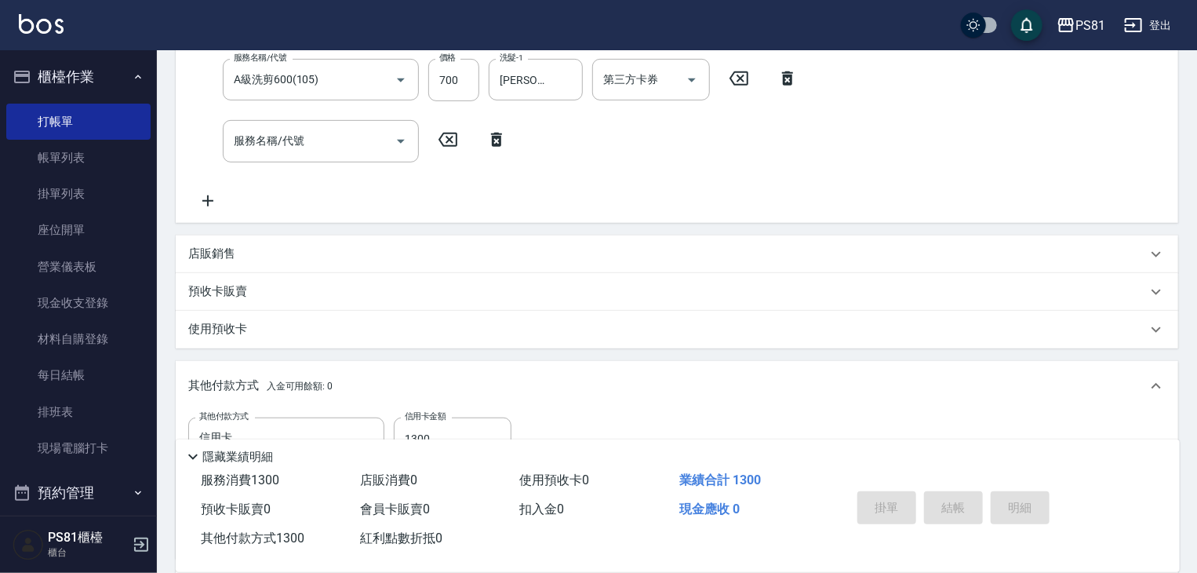
type input "[DATE] 20:41"
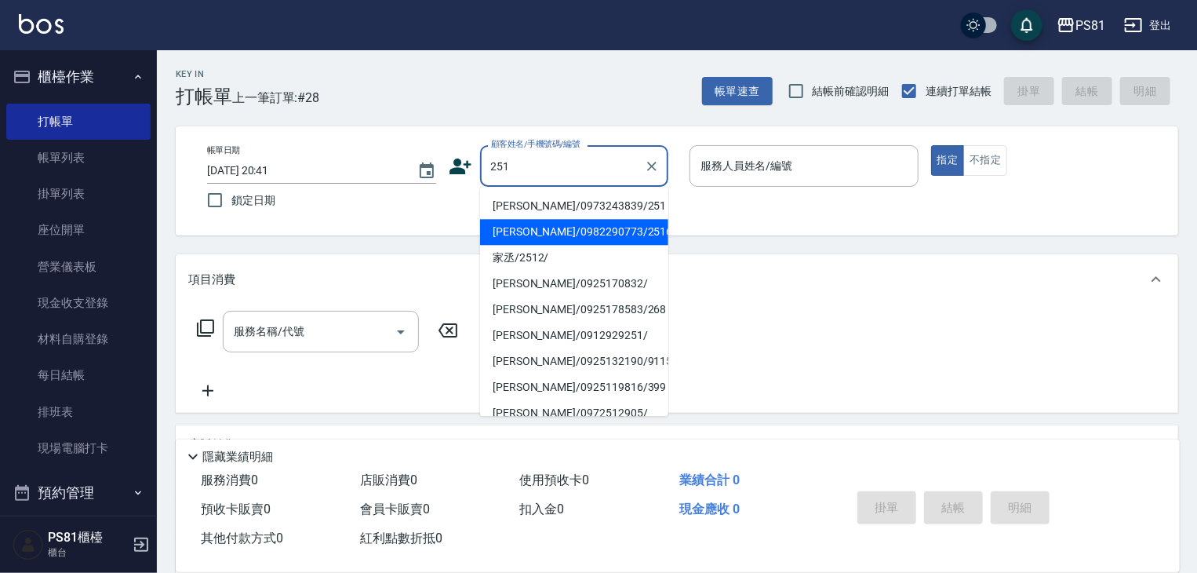
click at [611, 230] on li "[PERSON_NAME]/0982290773/2516" at bounding box center [574, 232] width 188 height 26
type input "[PERSON_NAME]/0982290773/2516"
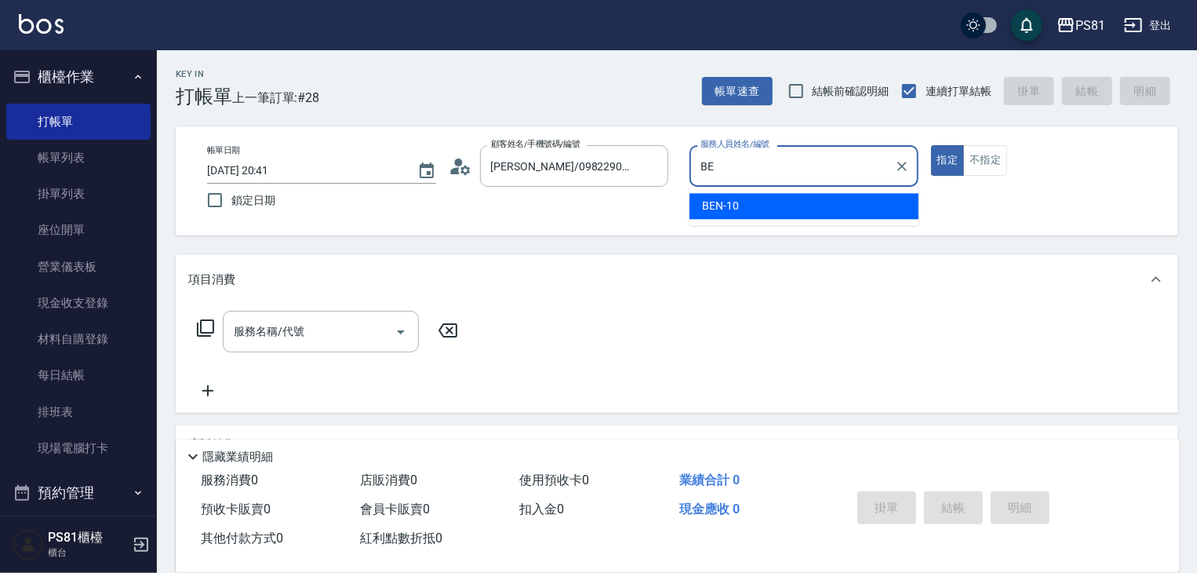
type input "B"
type input "[PERSON_NAME]-6"
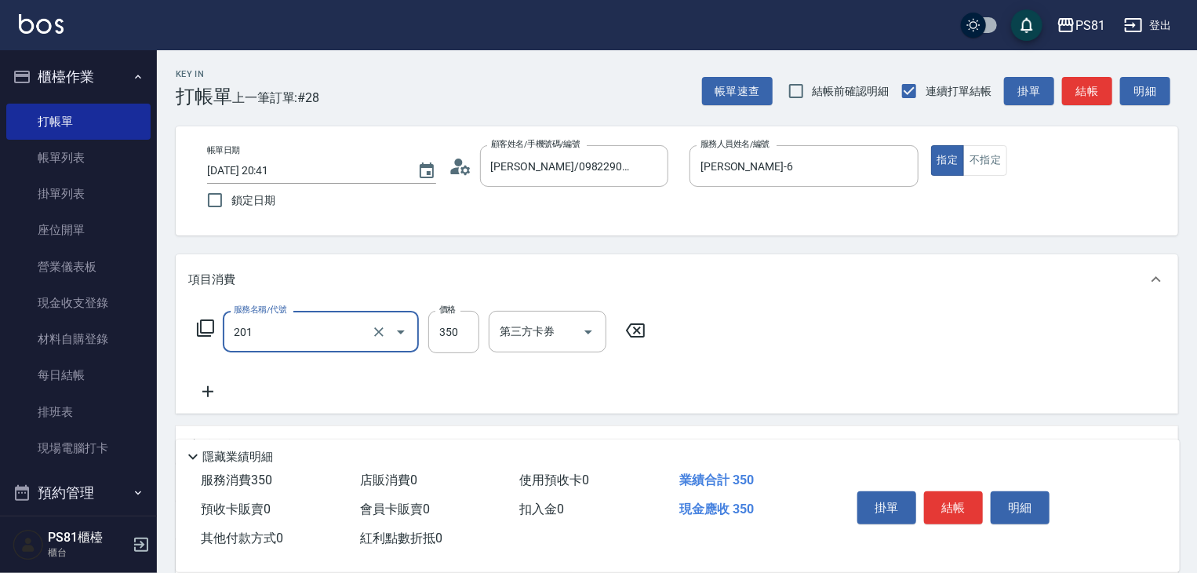
type input "洗剪350(201)"
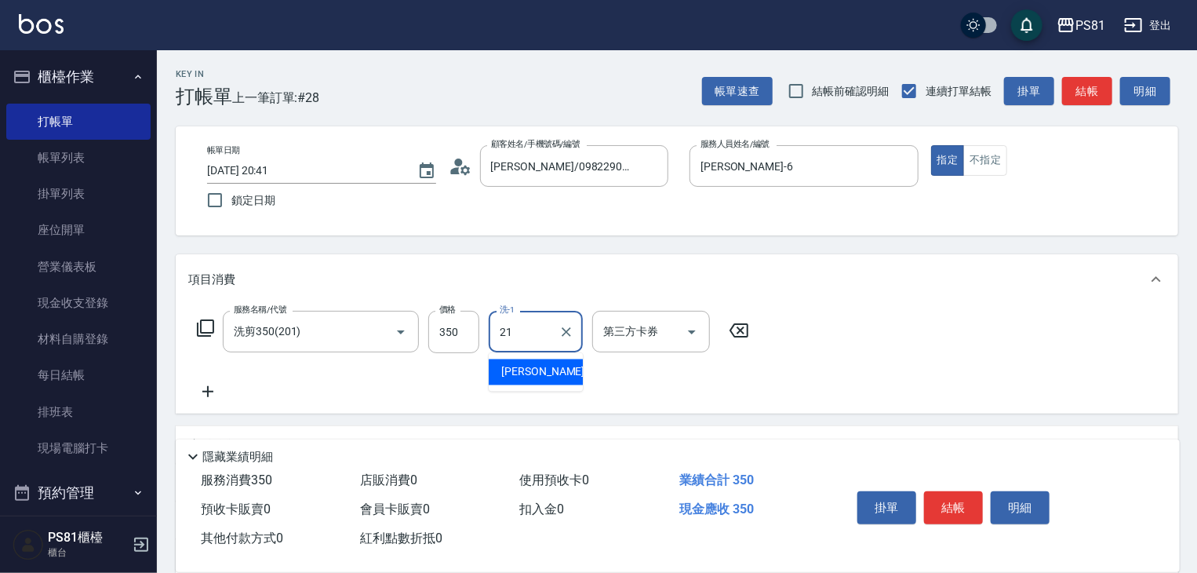
type input "Q比-21"
click at [990, 161] on button "不指定" at bounding box center [985, 160] width 44 height 31
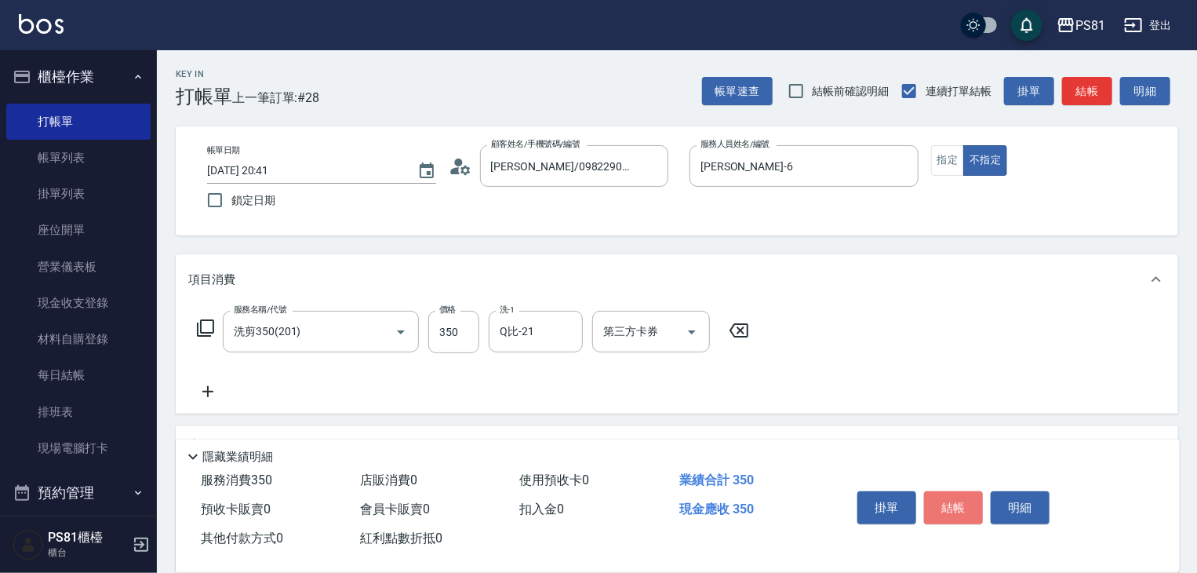
click at [967, 509] on button "結帳" at bounding box center [953, 507] width 59 height 33
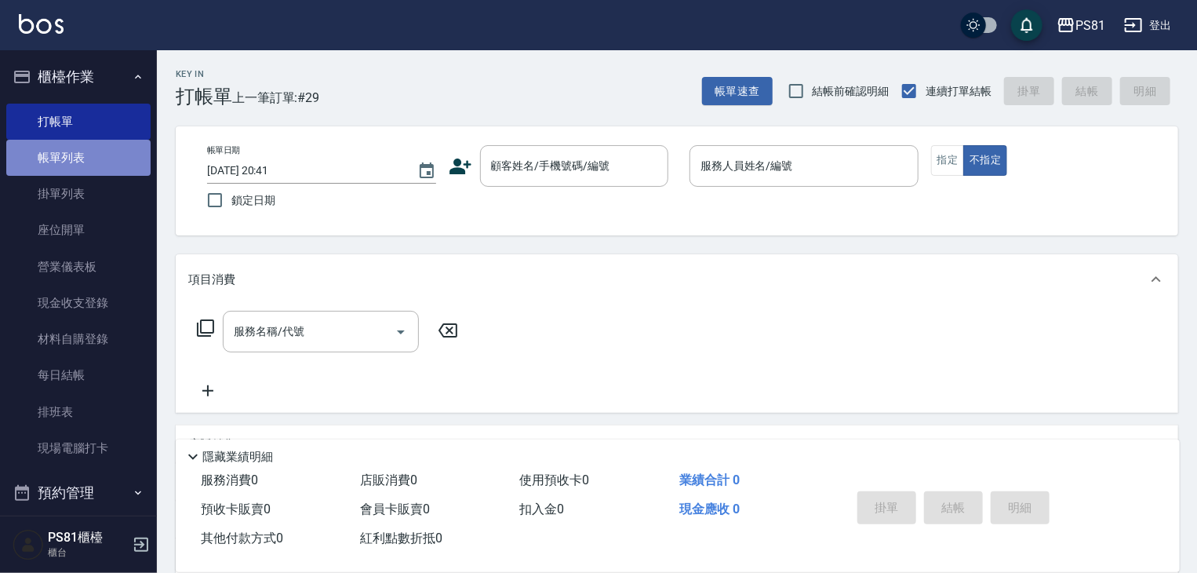
click at [97, 162] on link "帳單列表" at bounding box center [78, 158] width 144 height 36
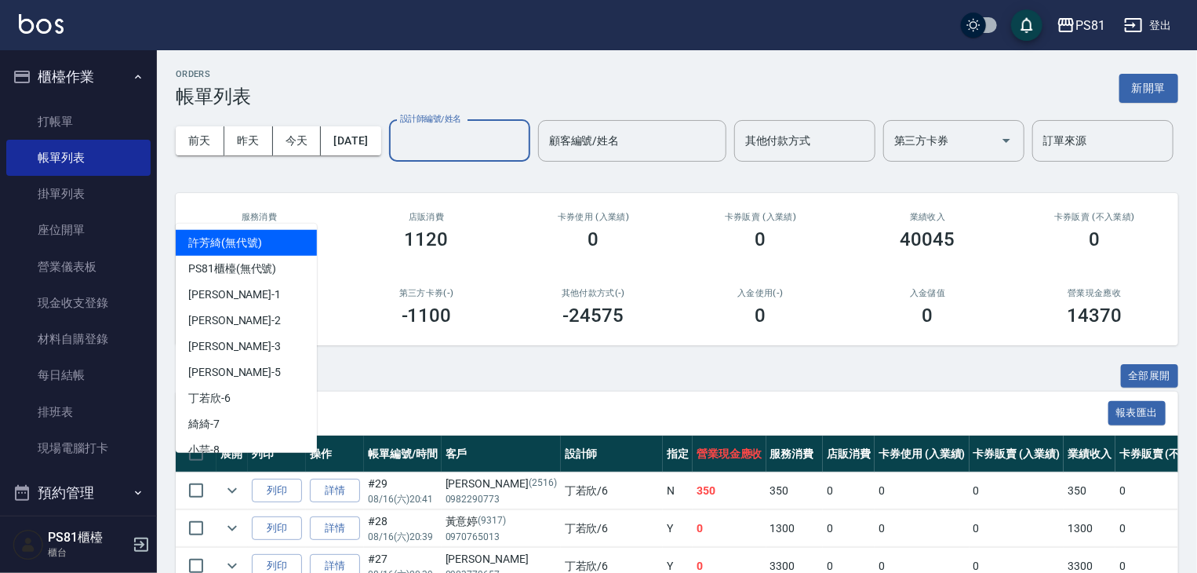
click at [396, 155] on input "設計師編號/姓名" at bounding box center [459, 140] width 127 height 27
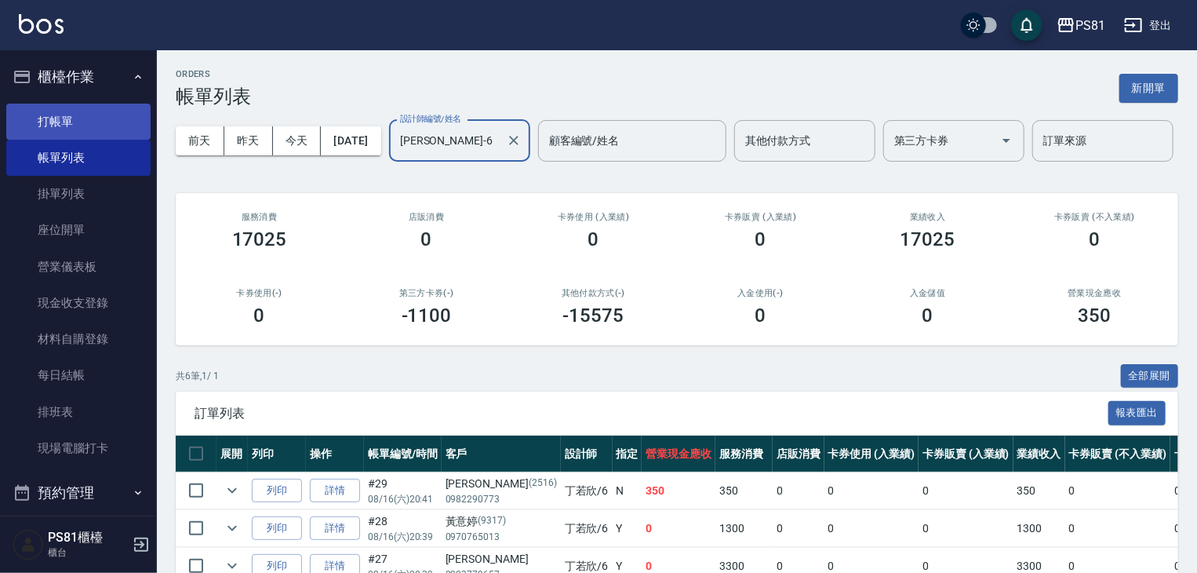
type input "[PERSON_NAME]-6"
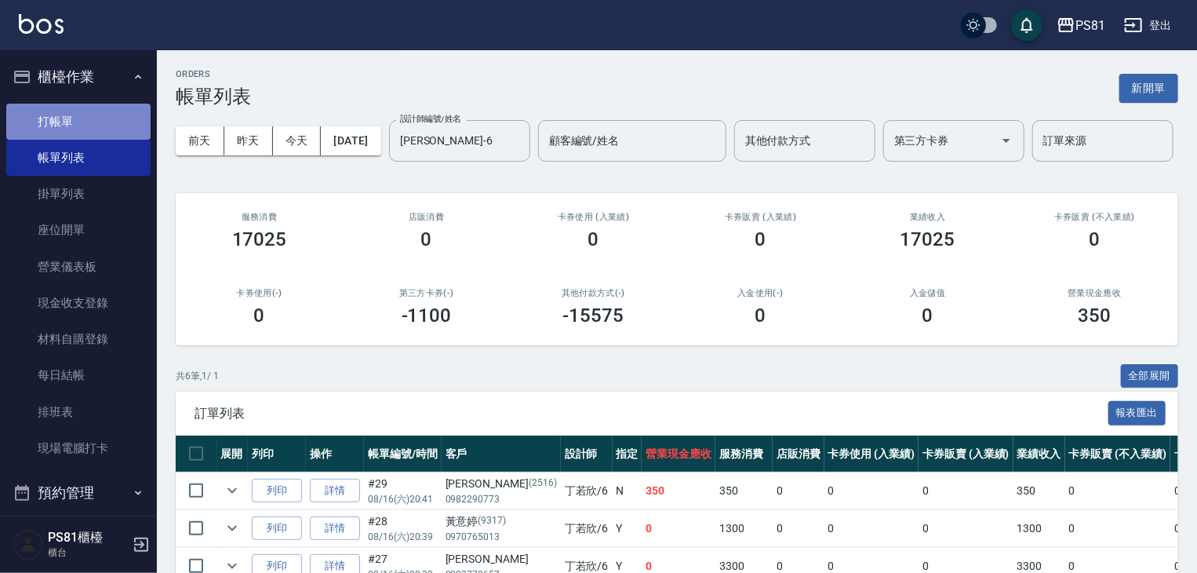
click at [84, 126] on link "打帳單" at bounding box center [78, 122] width 144 height 36
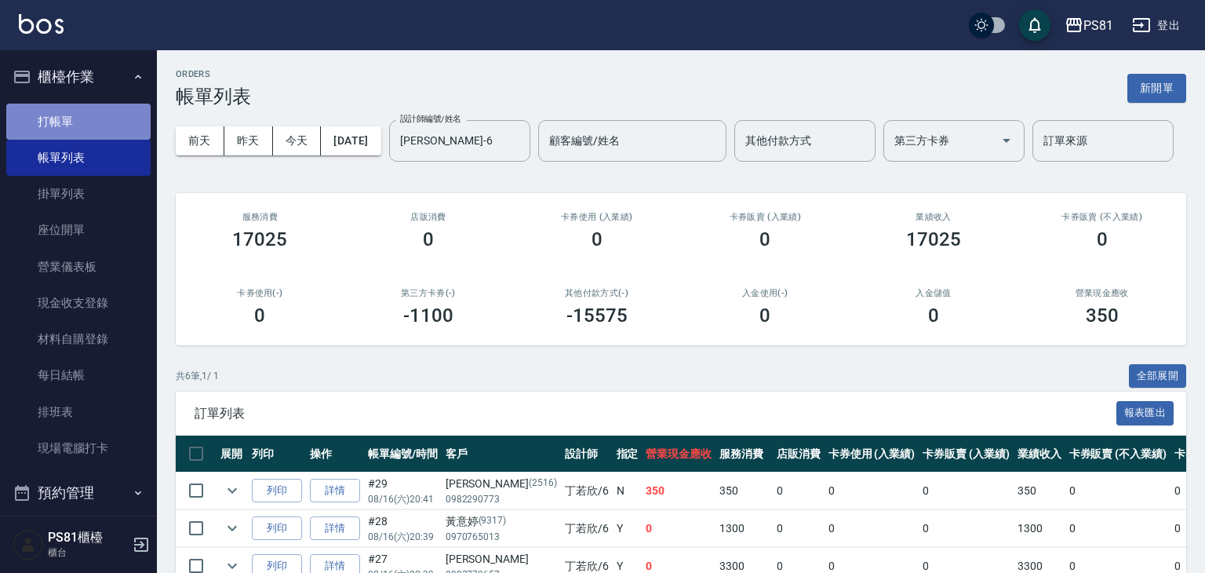
click at [86, 126] on link "打帳單" at bounding box center [78, 122] width 144 height 36
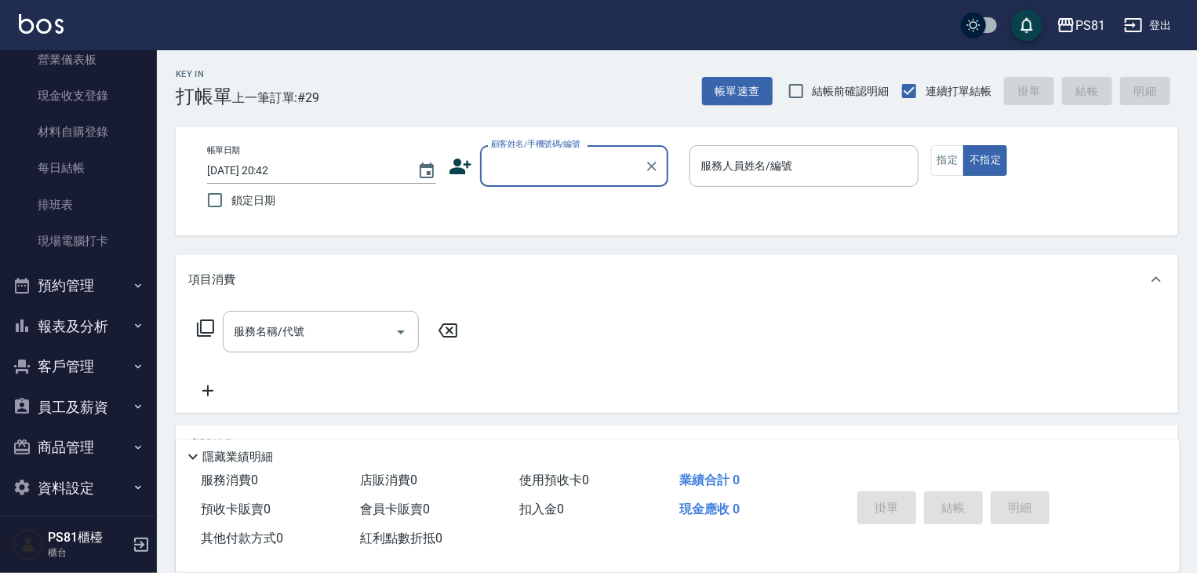
scroll to position [218, 0]
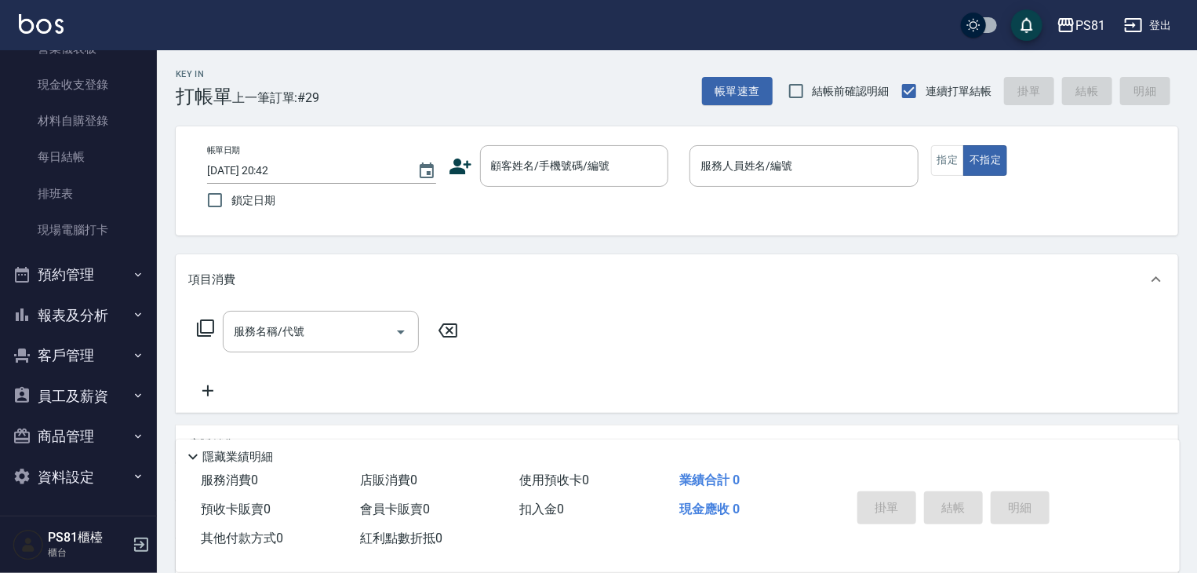
click at [144, 315] on nav "櫃檯作業 打帳單 帳單列表 掛單列表 座位開單 營業儀表板 現金收支登錄 材料自購登錄 每日結帳 排班表 現場電腦打卡 預約管理 預約管理 單日預約紀錄 單週…" at bounding box center [78, 282] width 157 height 465
click at [132, 315] on icon "button" at bounding box center [138, 314] width 13 height 13
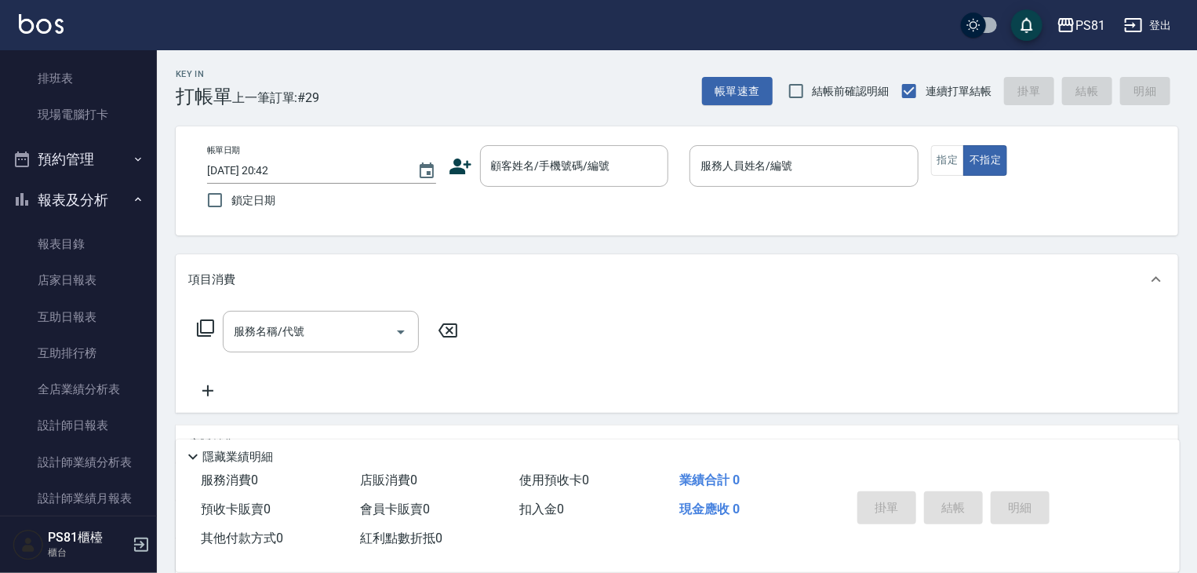
scroll to position [371, 0]
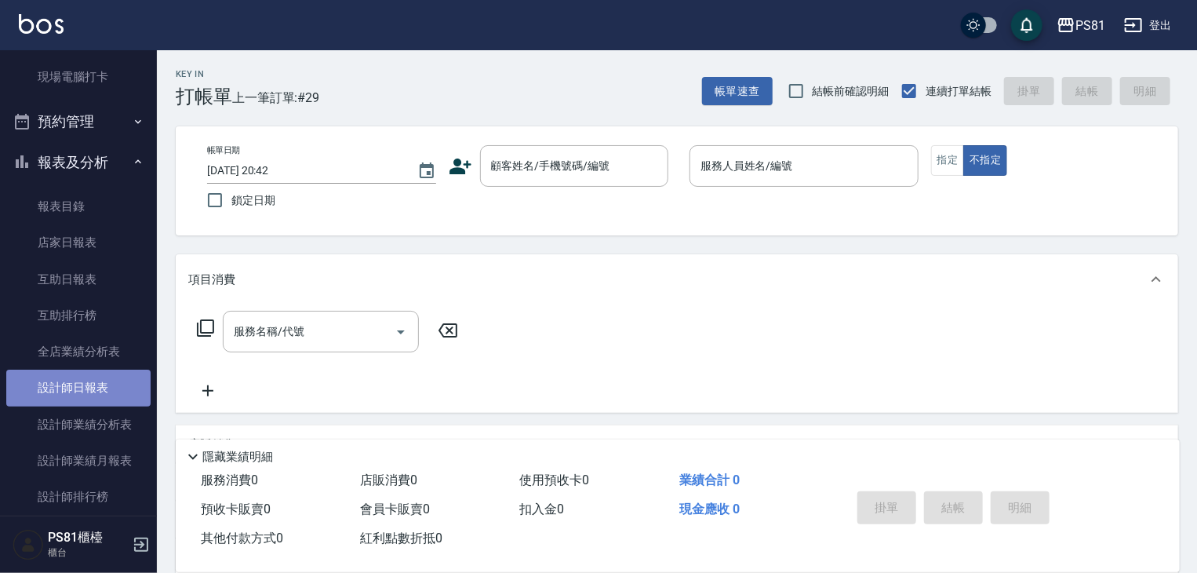
click at [87, 381] on link "設計師日報表" at bounding box center [78, 388] width 144 height 36
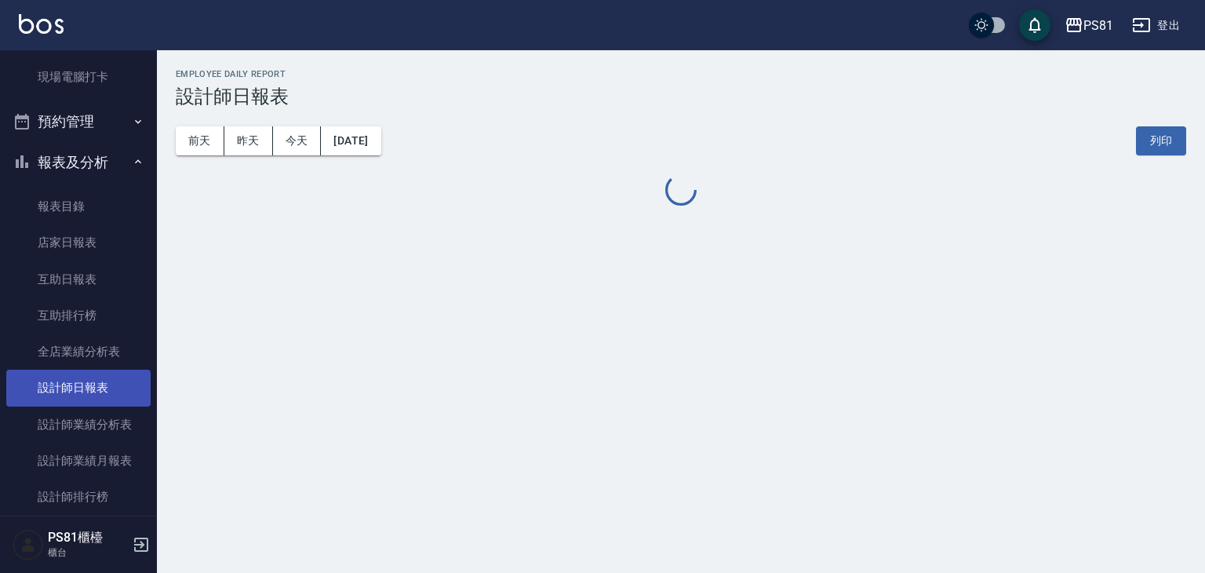
click at [87, 381] on link "設計師日報表" at bounding box center [78, 388] width 144 height 36
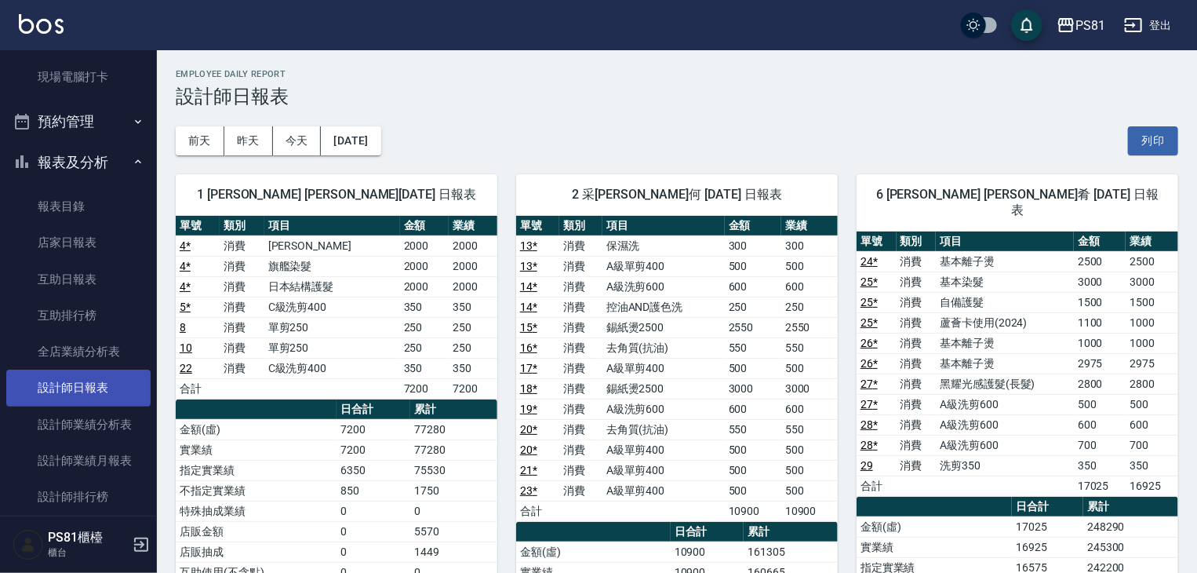
click at [102, 384] on link "設計師日報表" at bounding box center [78, 388] width 144 height 36
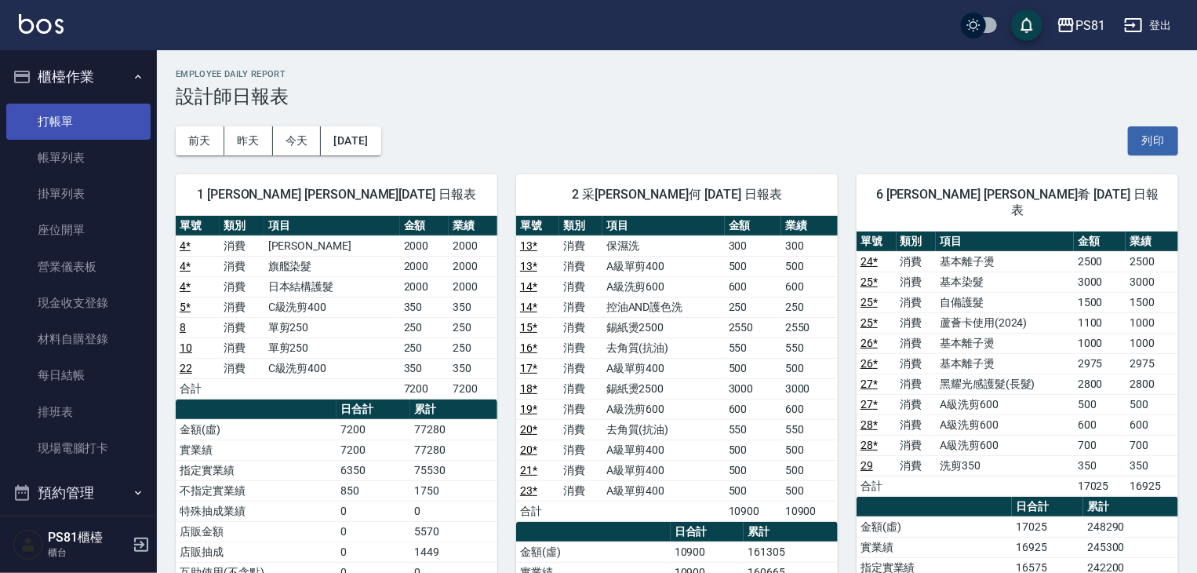
click at [104, 109] on link "打帳單" at bounding box center [78, 122] width 144 height 36
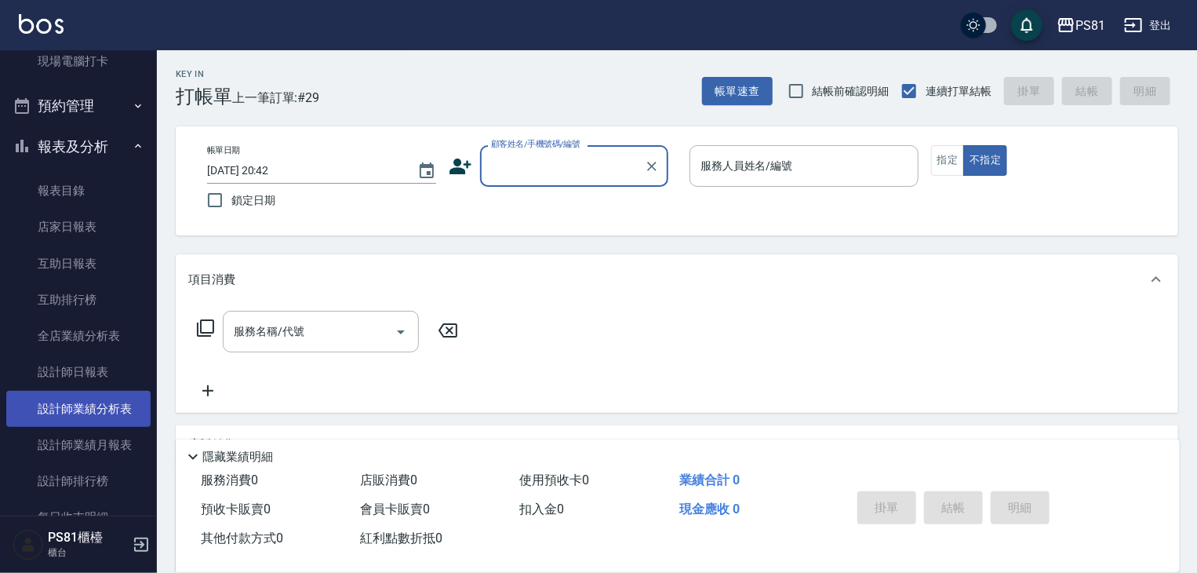
scroll to position [389, 0]
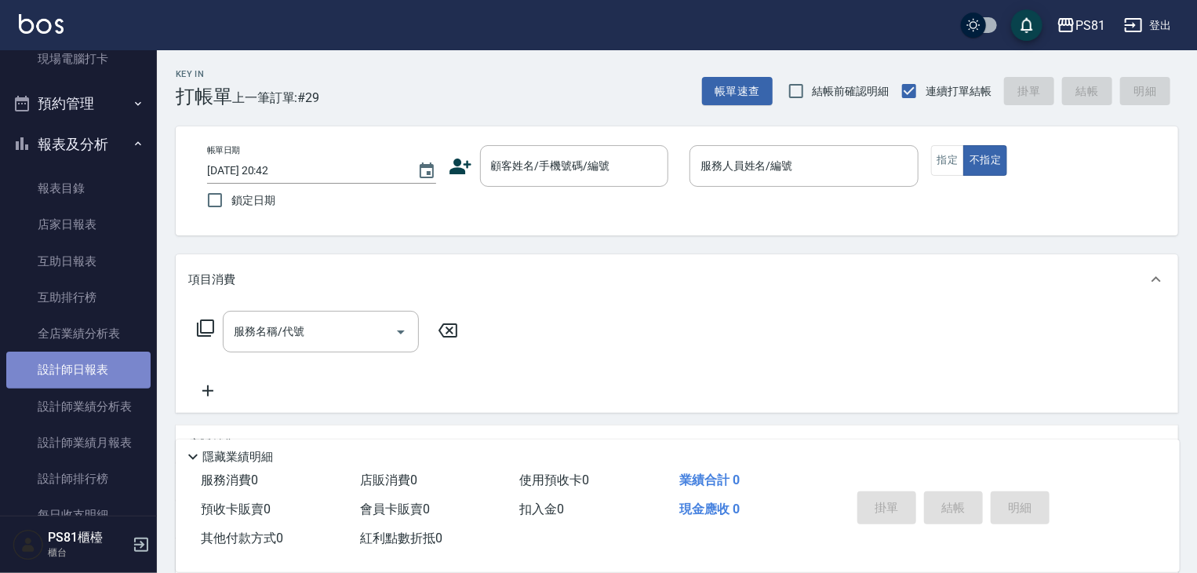
click at [111, 363] on link "設計師日報表" at bounding box center [78, 369] width 144 height 36
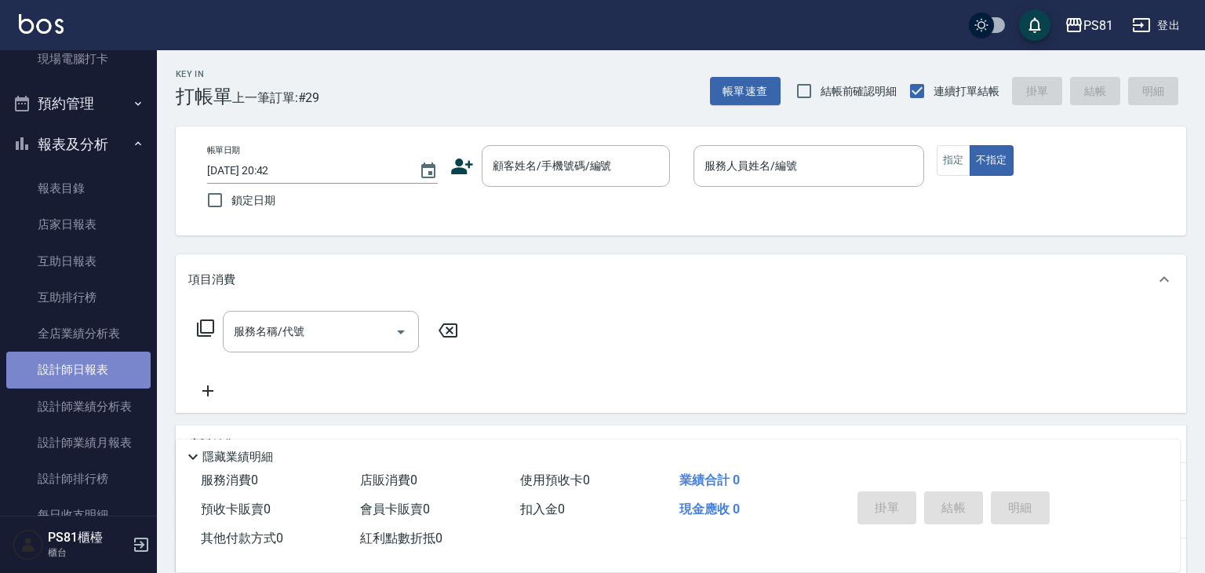
click at [111, 363] on link "設計師日報表" at bounding box center [78, 369] width 144 height 36
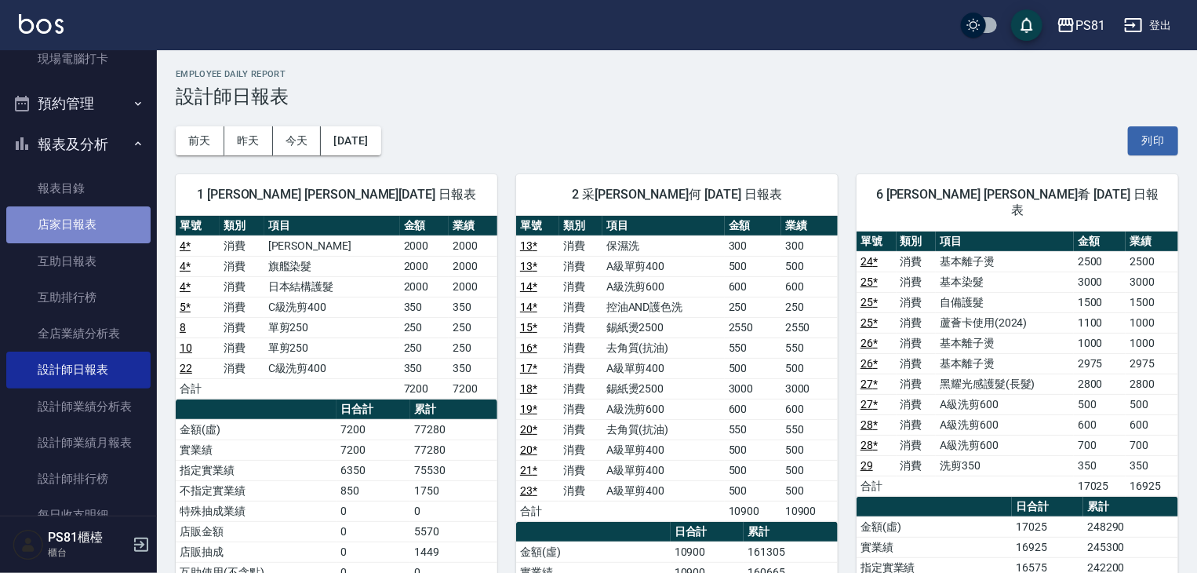
click at [133, 231] on link "店家日報表" at bounding box center [78, 224] width 144 height 36
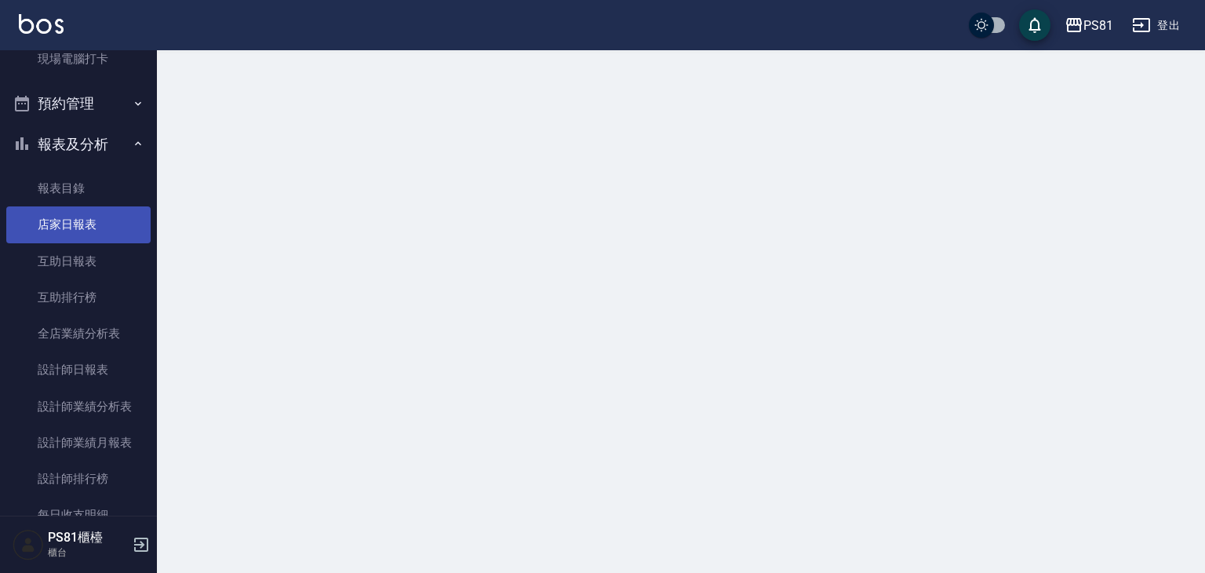
click at [134, 231] on link "店家日報表" at bounding box center [78, 224] width 144 height 36
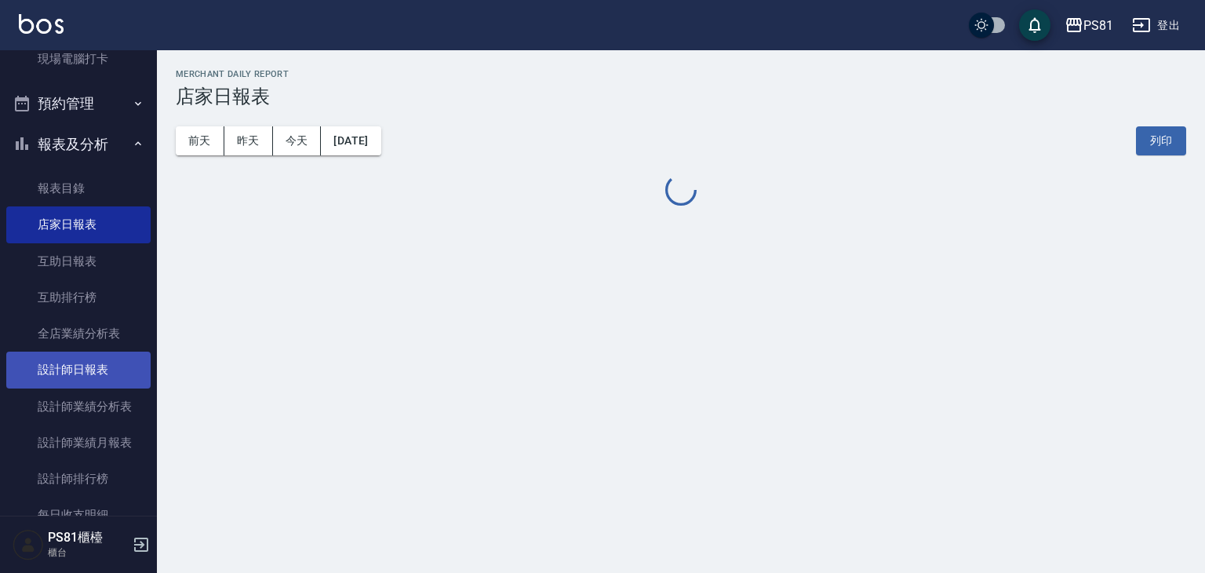
click at [118, 374] on link "設計師日報表" at bounding box center [78, 369] width 144 height 36
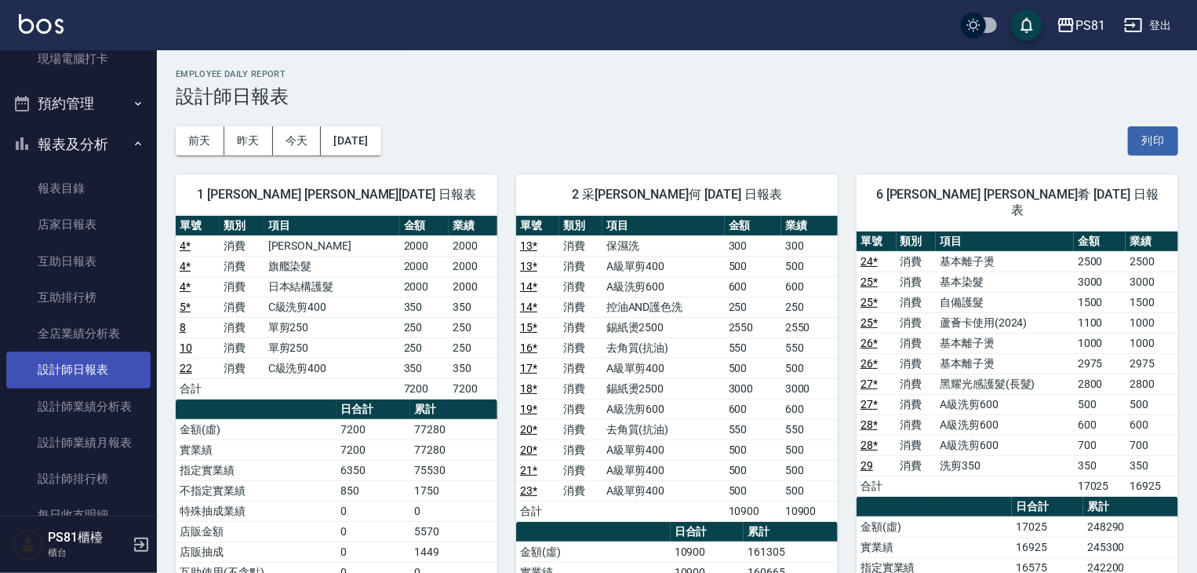
click at [119, 373] on link "設計師日報表" at bounding box center [78, 369] width 144 height 36
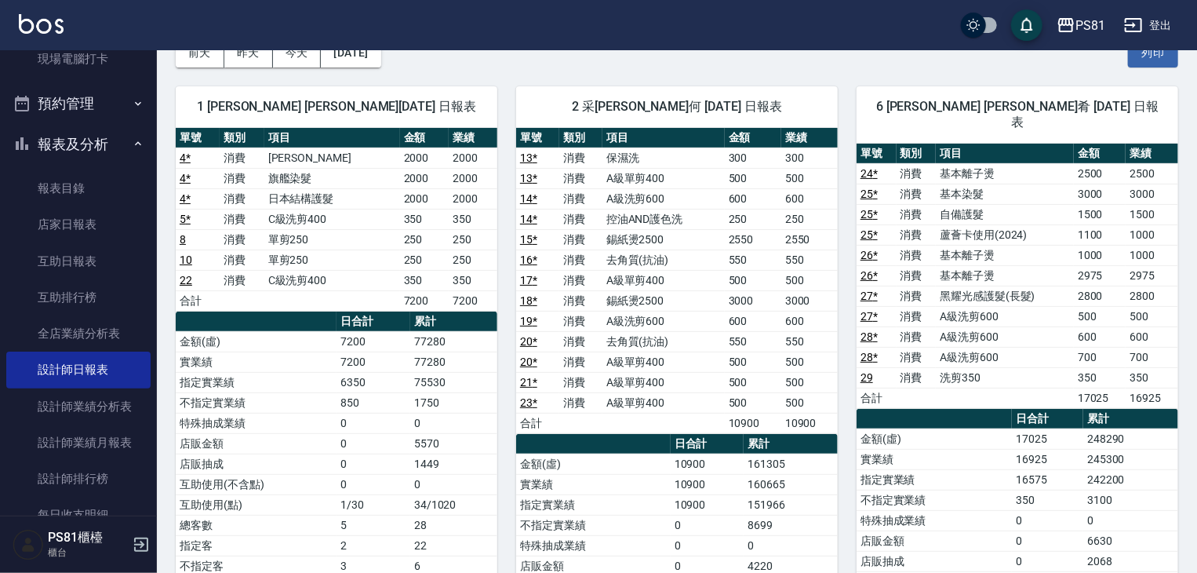
scroll to position [90, 0]
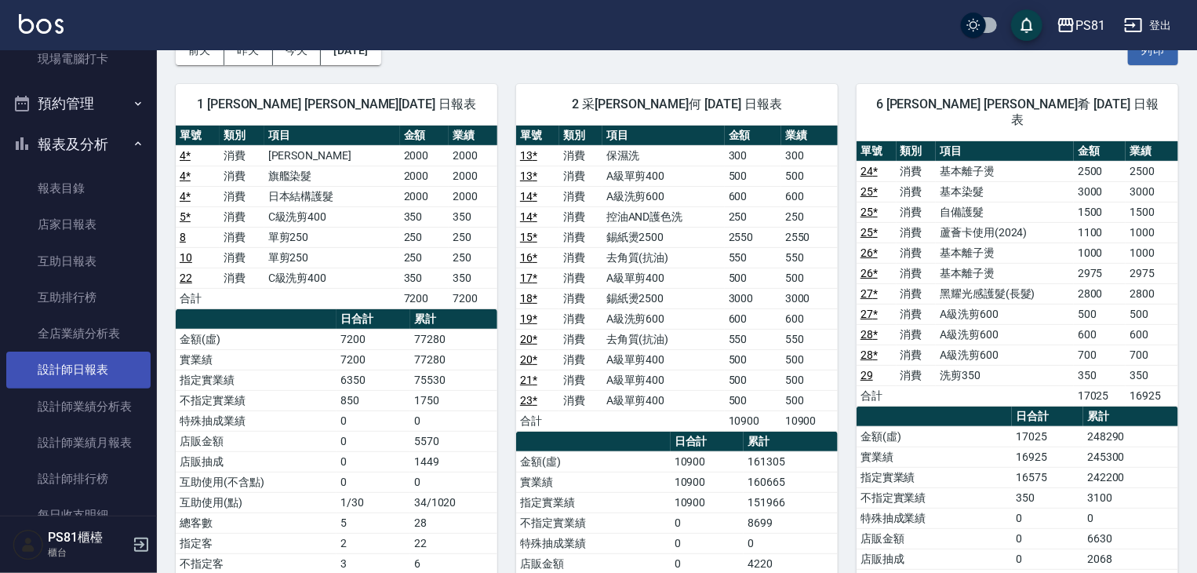
click at [113, 373] on link "設計師日報表" at bounding box center [78, 369] width 144 height 36
click at [116, 365] on link "設計師日報表" at bounding box center [78, 369] width 144 height 36
click at [116, 366] on link "設計師日報表" at bounding box center [78, 369] width 144 height 36
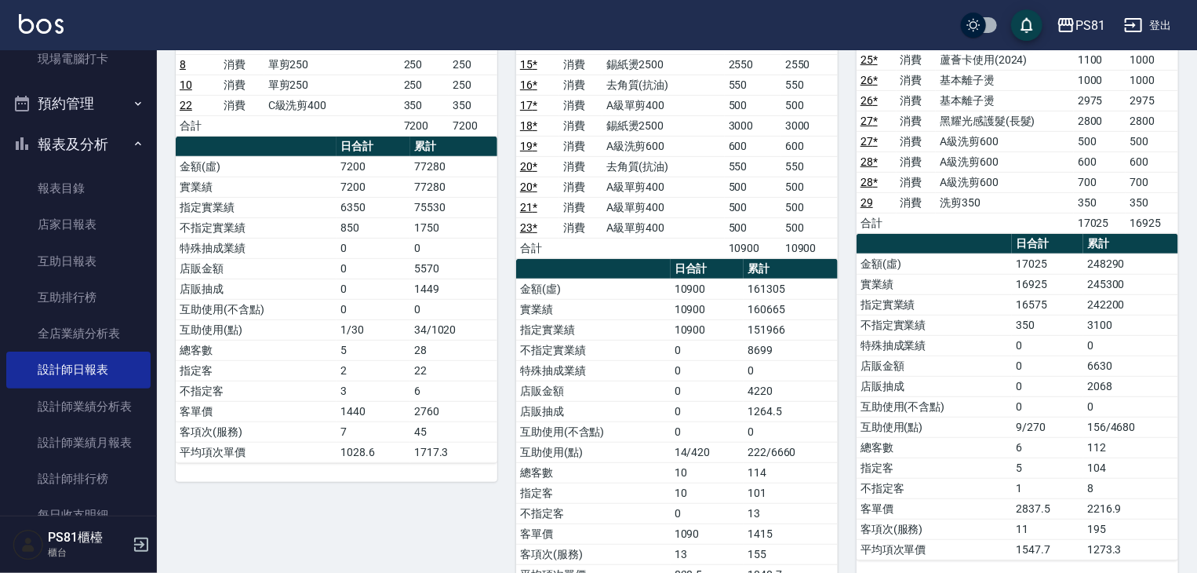
scroll to position [271, 0]
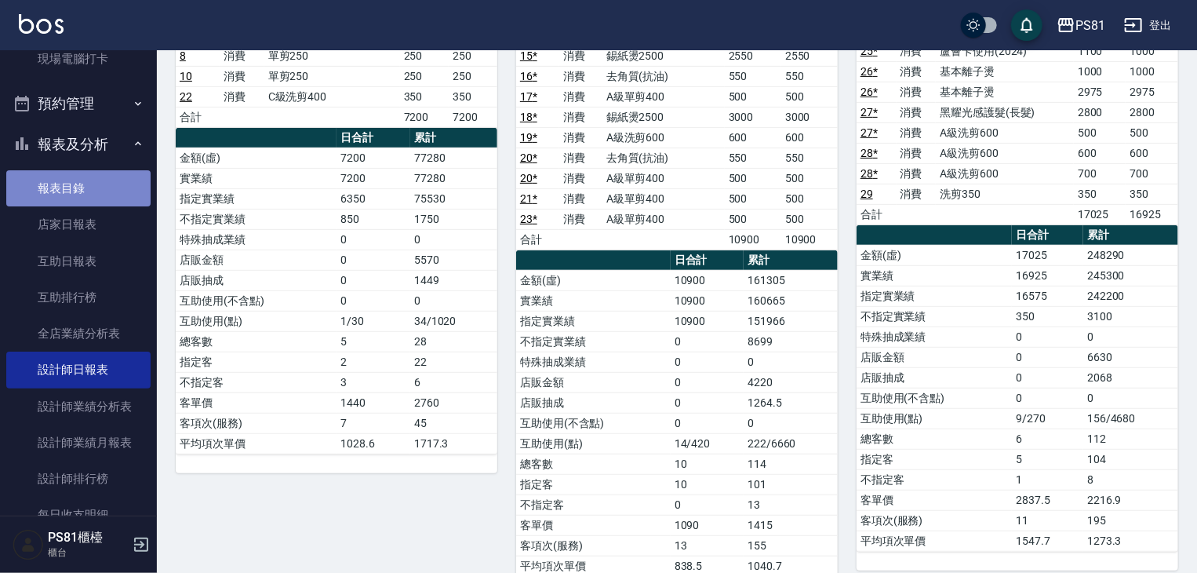
click at [93, 194] on link "報表目錄" at bounding box center [78, 188] width 144 height 36
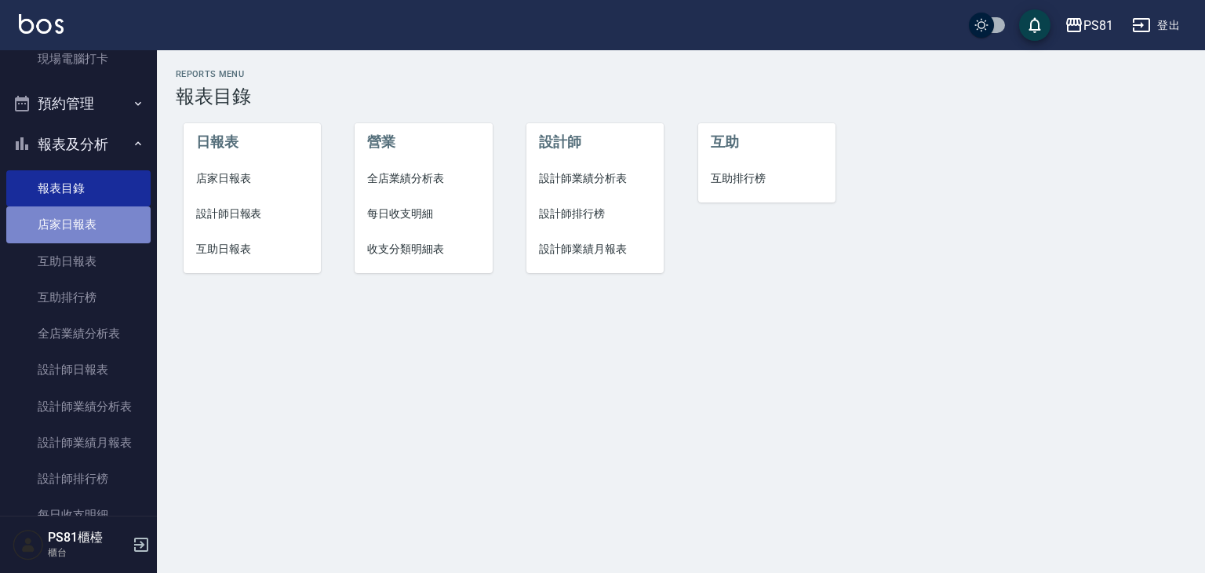
drag, startPoint x: 118, startPoint y: 233, endPoint x: 105, endPoint y: 231, distance: 13.4
click at [118, 232] on link "店家日報表" at bounding box center [78, 224] width 144 height 36
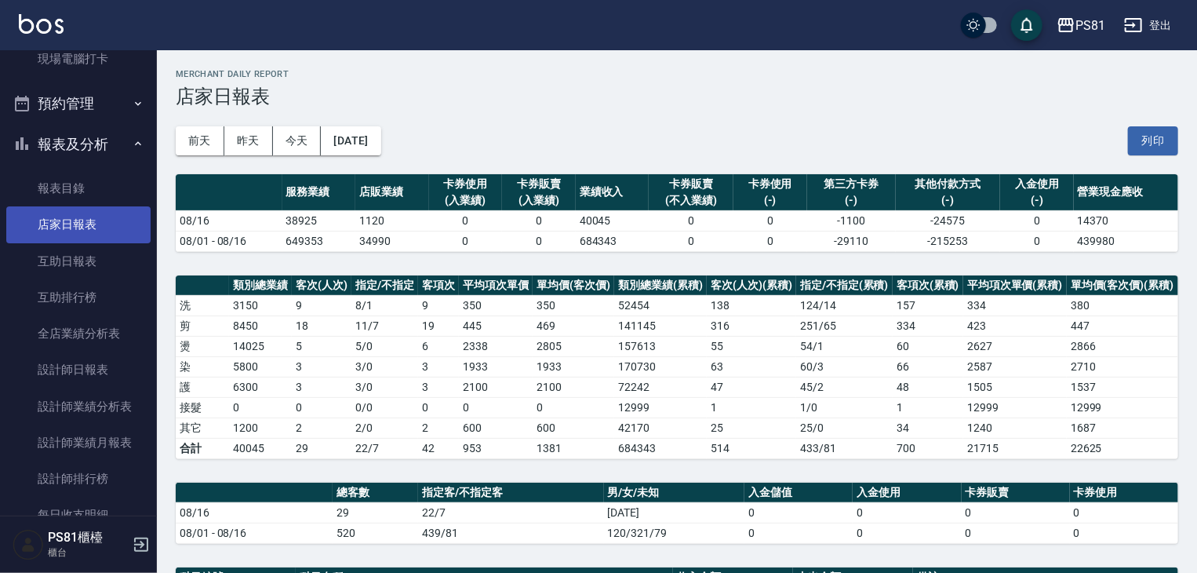
click at [100, 220] on link "店家日報表" at bounding box center [78, 224] width 144 height 36
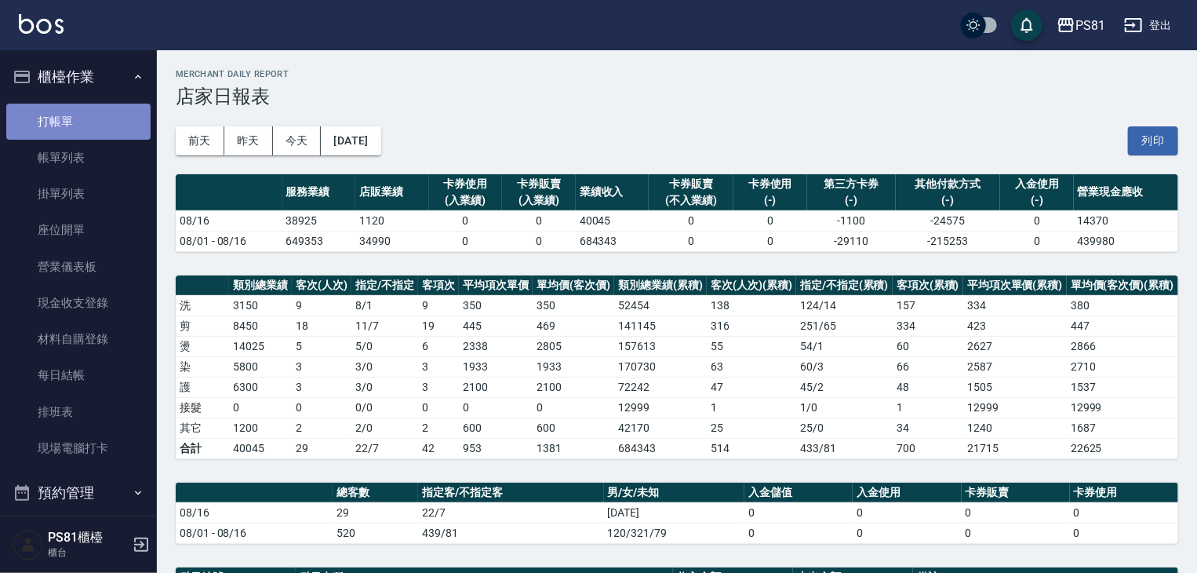
click at [81, 118] on link "打帳單" at bounding box center [78, 122] width 144 height 36
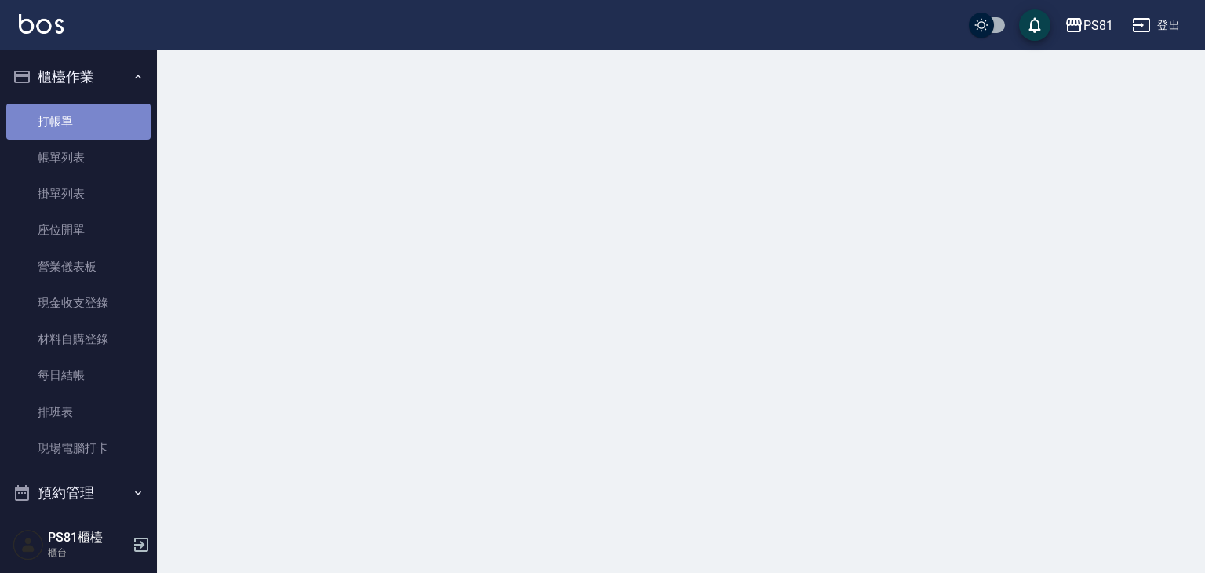
click at [81, 118] on link "打帳單" at bounding box center [78, 122] width 144 height 36
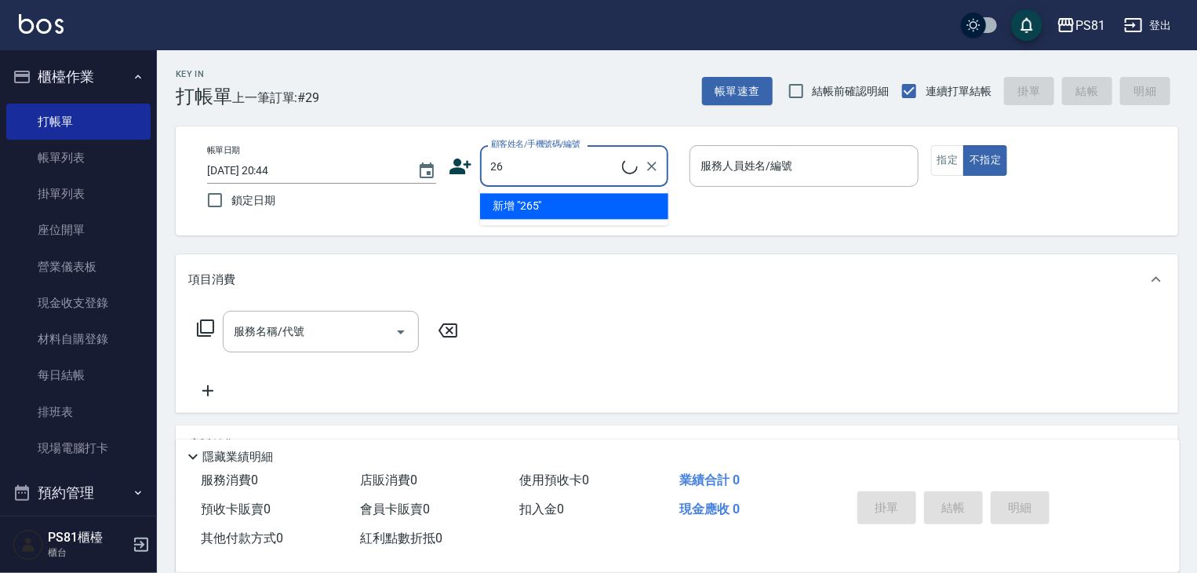
type input "2"
type input "[PERSON_NAME]先生/0930936265/9411"
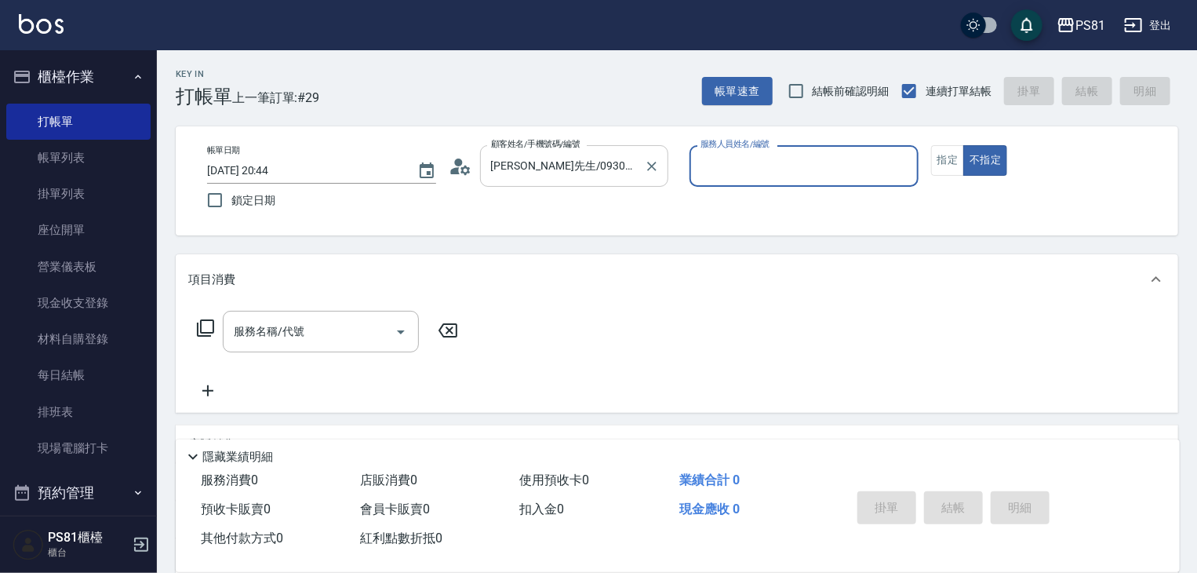
type input "2"
type input "[PERSON_NAME]/[PERSON_NAME]袒362/362"
type input "[DEMOGRAPHIC_DATA]-2"
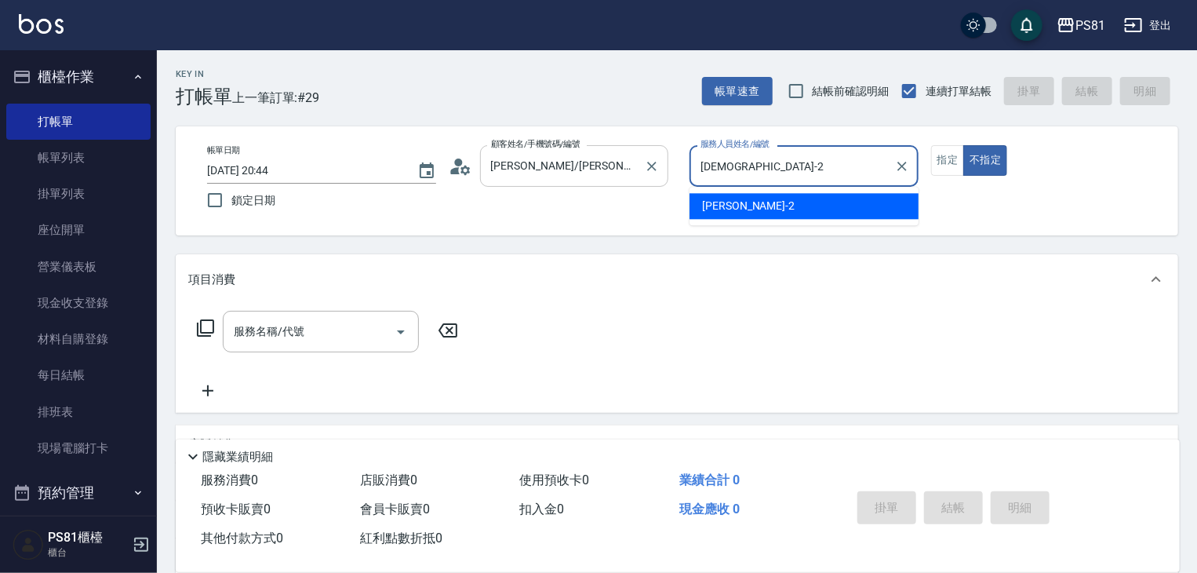
type button "false"
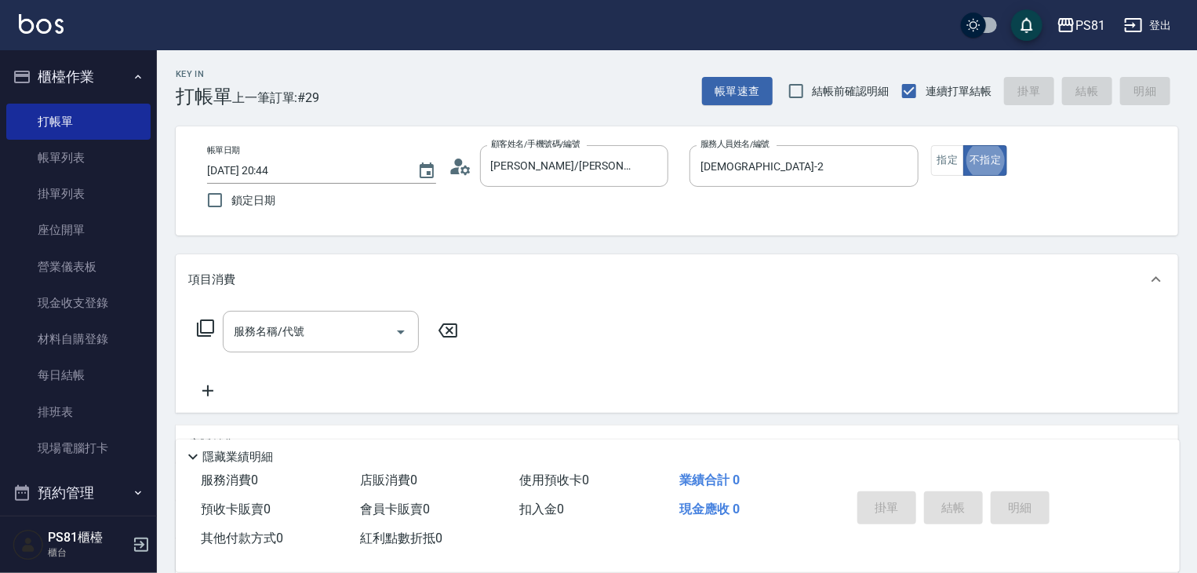
drag, startPoint x: 989, startPoint y: 151, endPoint x: 855, endPoint y: 205, distance: 143.9
click at [989, 151] on button "不指定" at bounding box center [985, 160] width 44 height 31
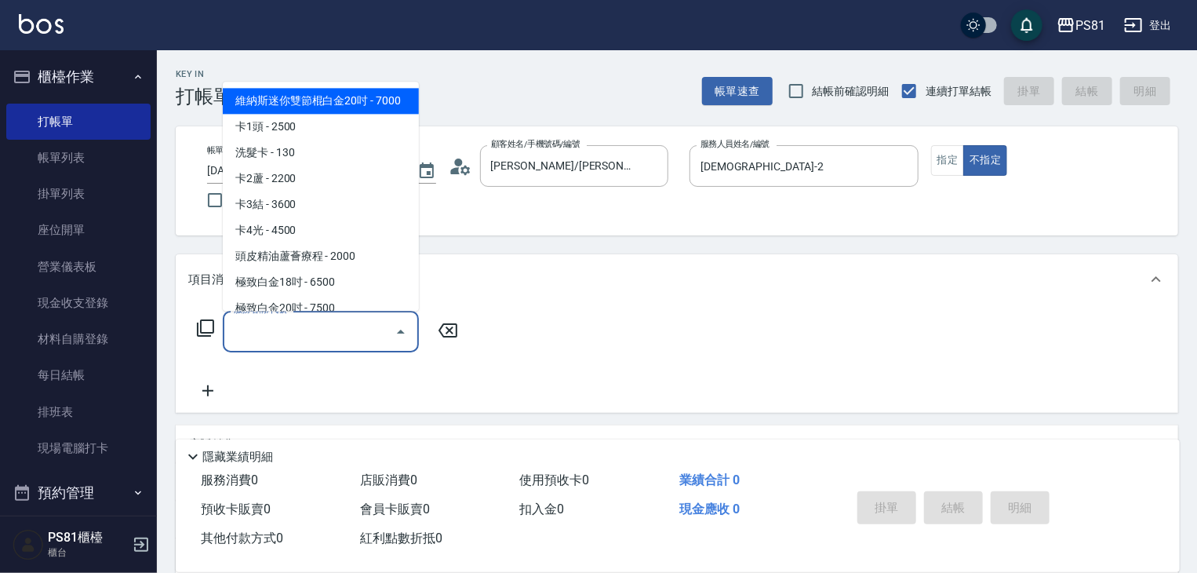
click at [348, 333] on input "服務名稱/代號" at bounding box center [309, 331] width 158 height 27
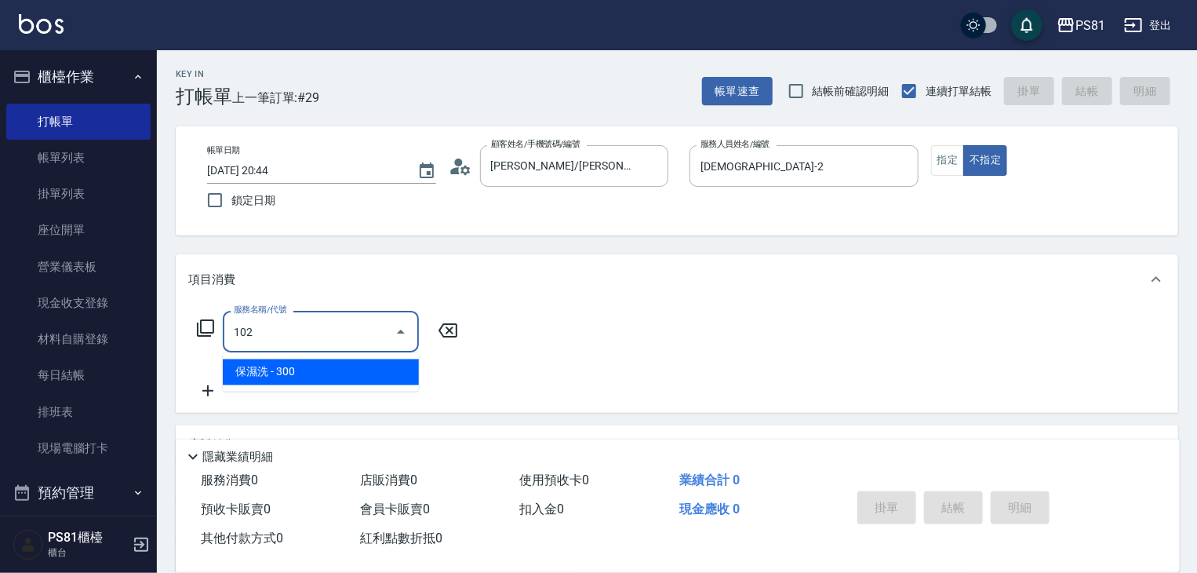
type input "保濕洗(102)"
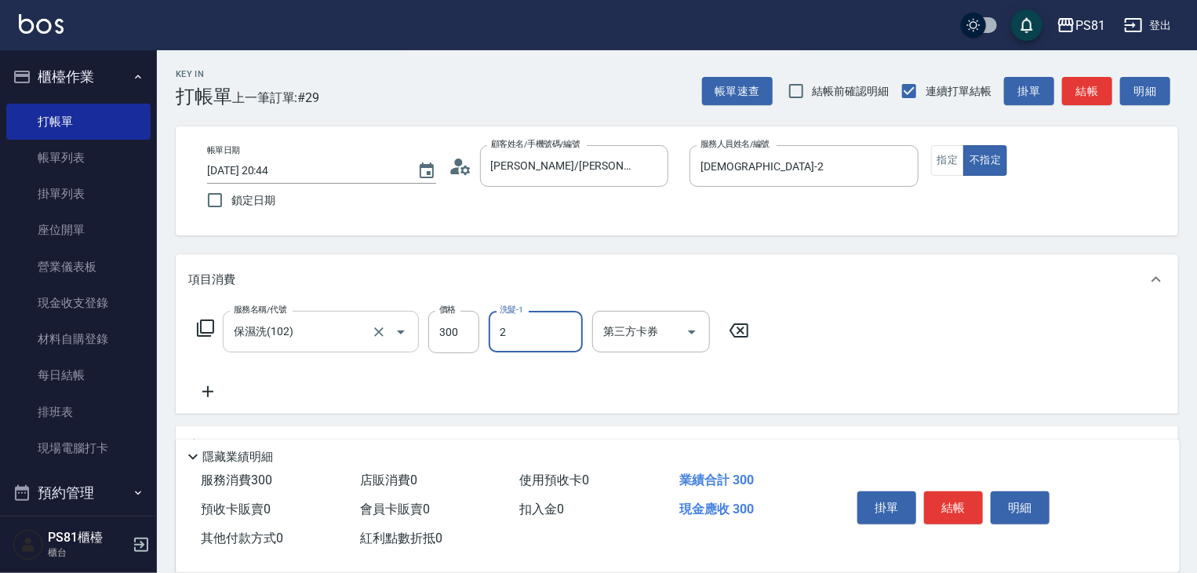
type input "[DEMOGRAPHIC_DATA]-2"
click at [570, 341] on button "Clear" at bounding box center [566, 332] width 22 height 22
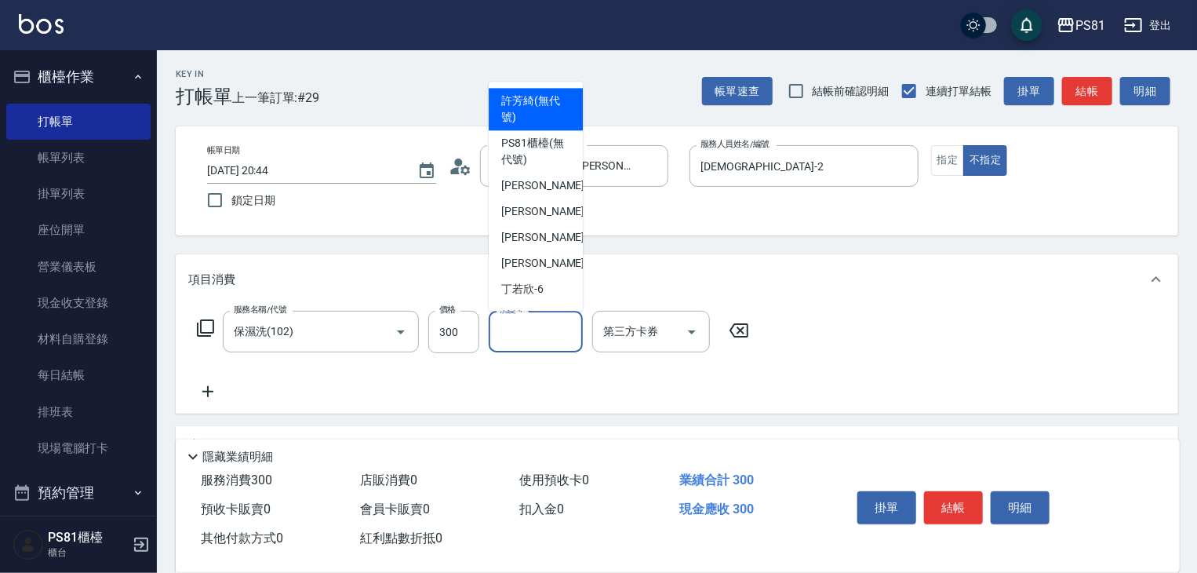
click at [569, 338] on input "洗髮-1" at bounding box center [536, 331] width 80 height 27
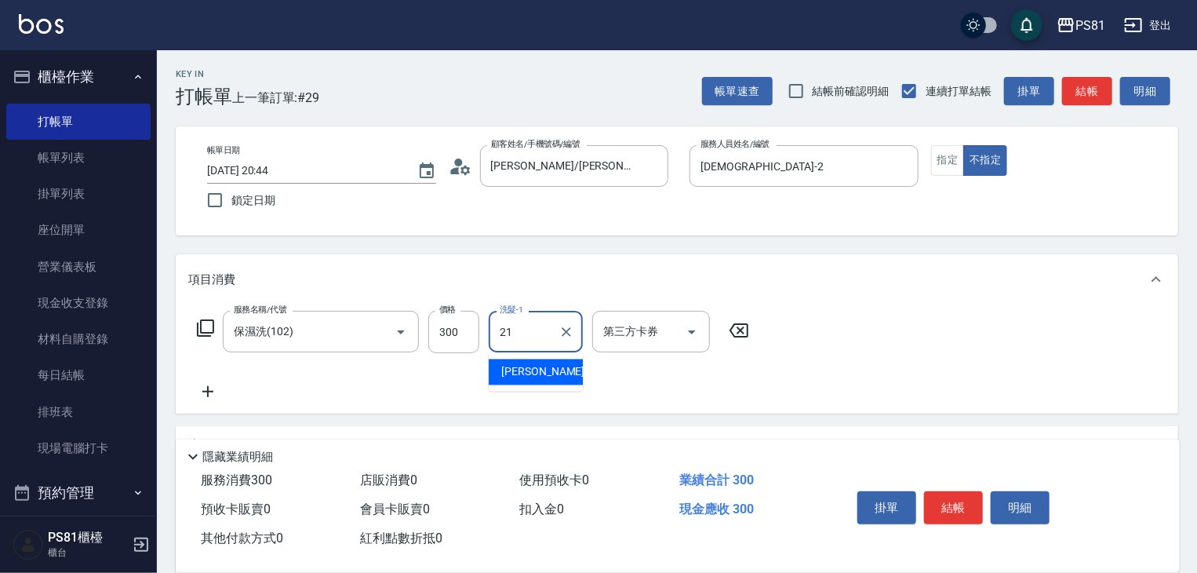
type input "Q比-21"
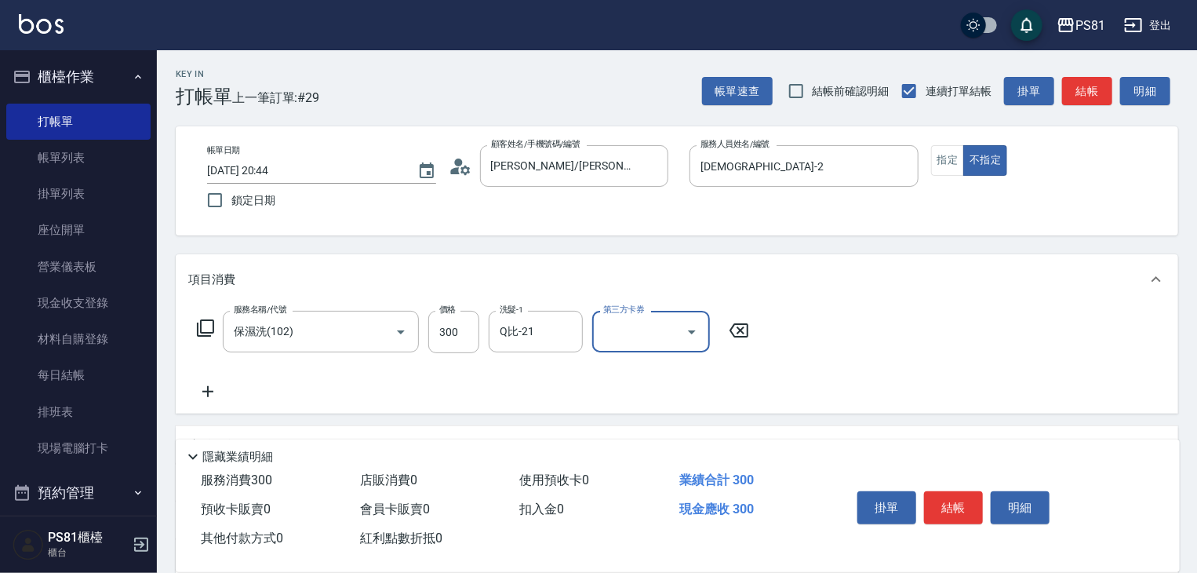
drag, startPoint x: 797, startPoint y: 374, endPoint x: 897, endPoint y: 437, distance: 117.8
click at [797, 374] on div "服務名稱/代號 保濕洗(102) 服務名稱/代號 價格 300 價格 洗髮-1 Q比-21 洗髮-1 第三方卡券 第三方卡券" at bounding box center [677, 358] width 1003 height 109
click at [938, 512] on button "結帳" at bounding box center [953, 507] width 59 height 33
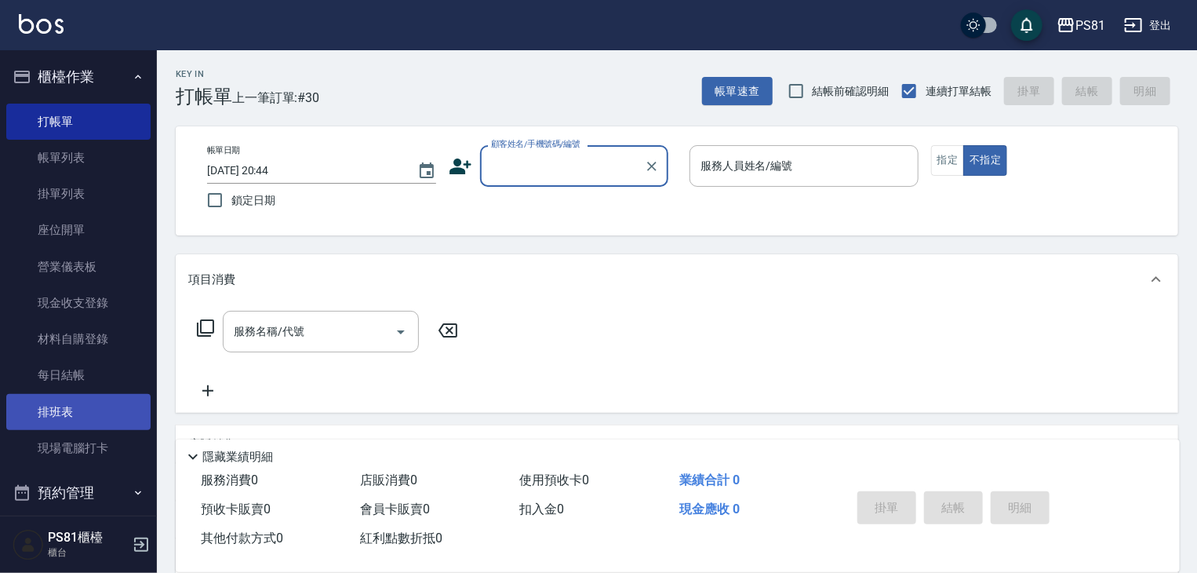
click at [69, 421] on link "排班表" at bounding box center [78, 412] width 144 height 36
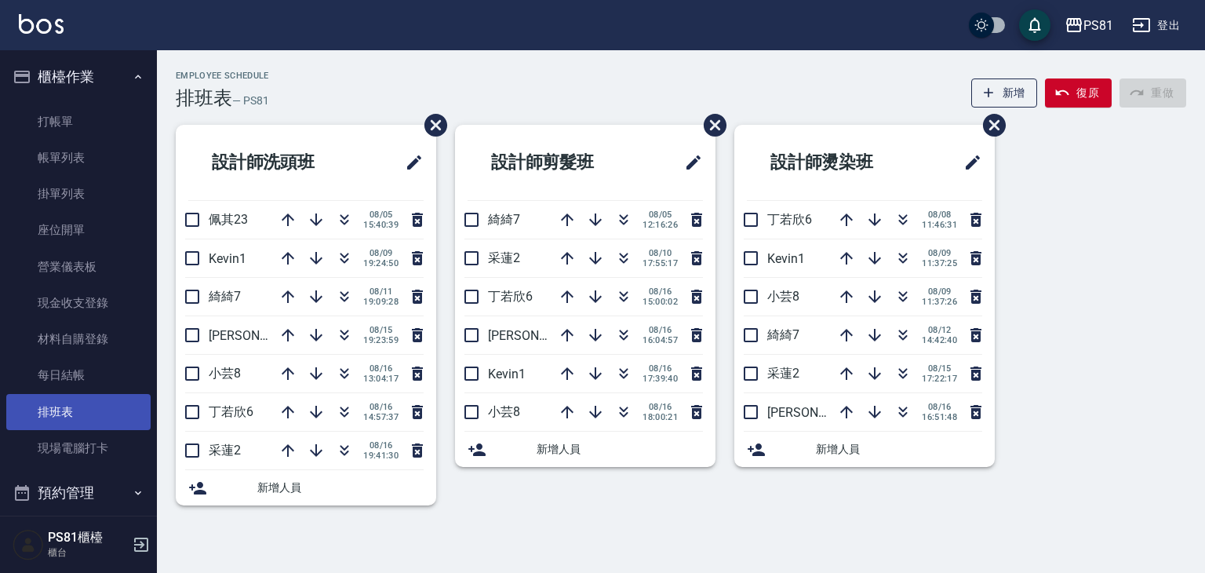
click at [82, 428] on link "排班表" at bounding box center [78, 412] width 144 height 36
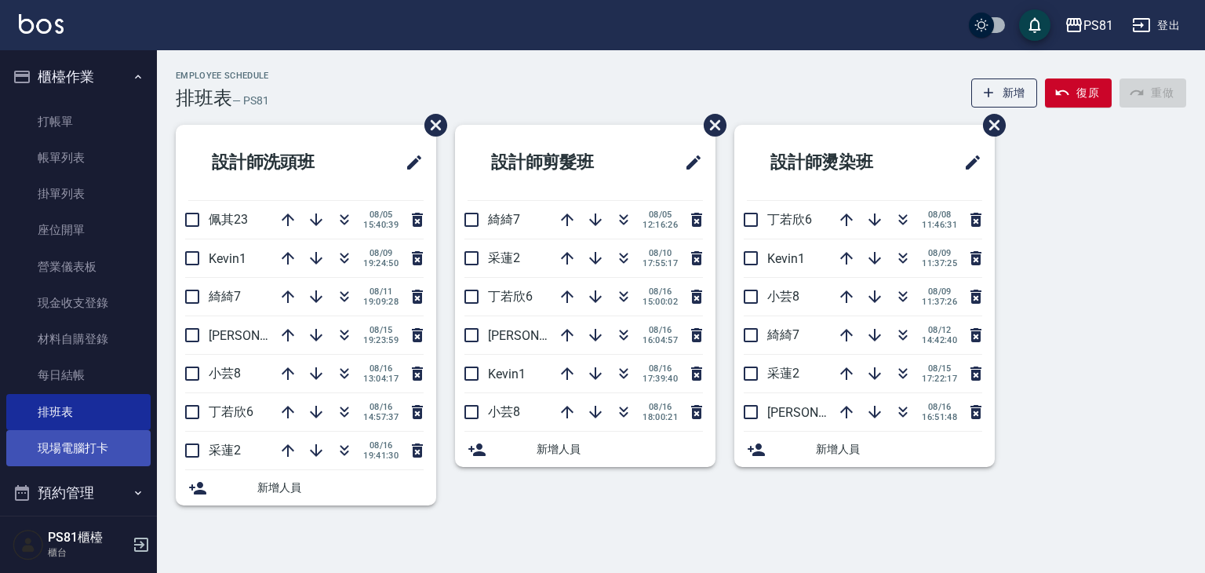
click at [82, 440] on link "現場電腦打卡" at bounding box center [78, 448] width 144 height 36
